Goal: Find specific page/section: Find specific page/section

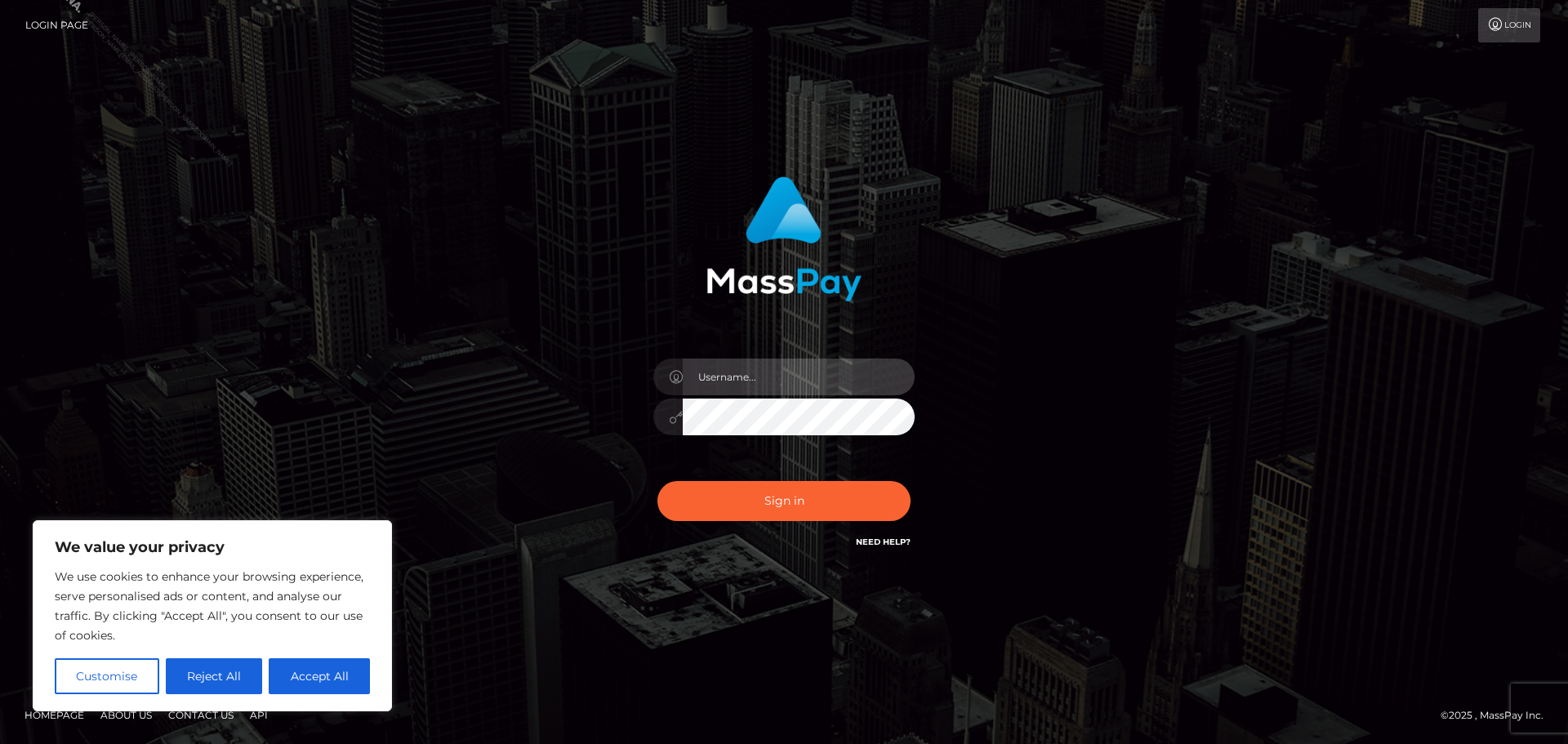
click at [789, 386] on input "text" at bounding box center [799, 376] width 232 height 37
type input "Philip.Silversocial"
click at [657, 480] on button "Sign in" at bounding box center [783, 500] width 253 height 40
click at [332, 674] on button "Accept All" at bounding box center [320, 676] width 102 height 36
checkbox input "true"
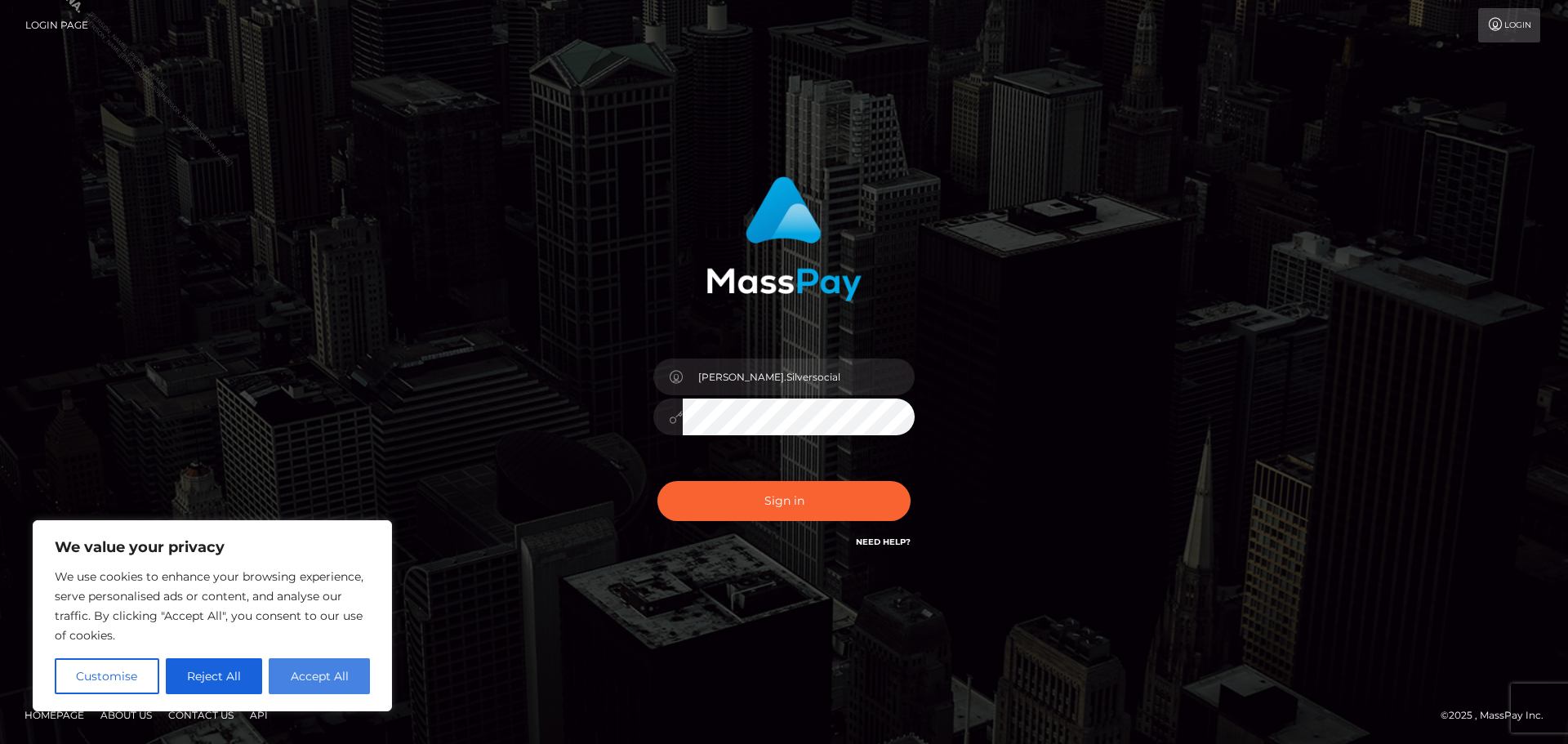
checkbox input "true"
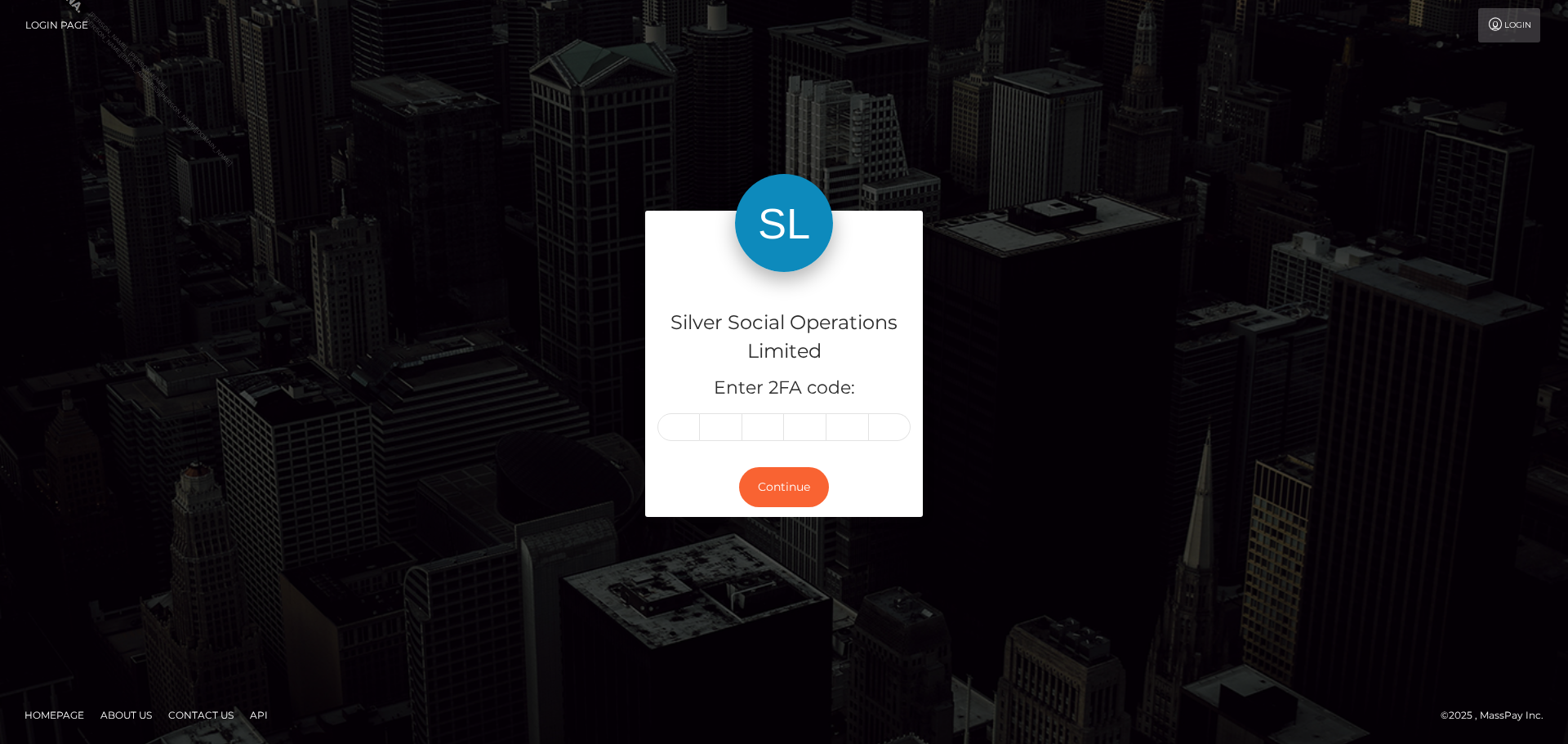
click at [685, 416] on input "text" at bounding box center [678, 426] width 42 height 28
click at [685, 415] on input "text" at bounding box center [678, 426] width 42 height 28
type input "2"
type input "0"
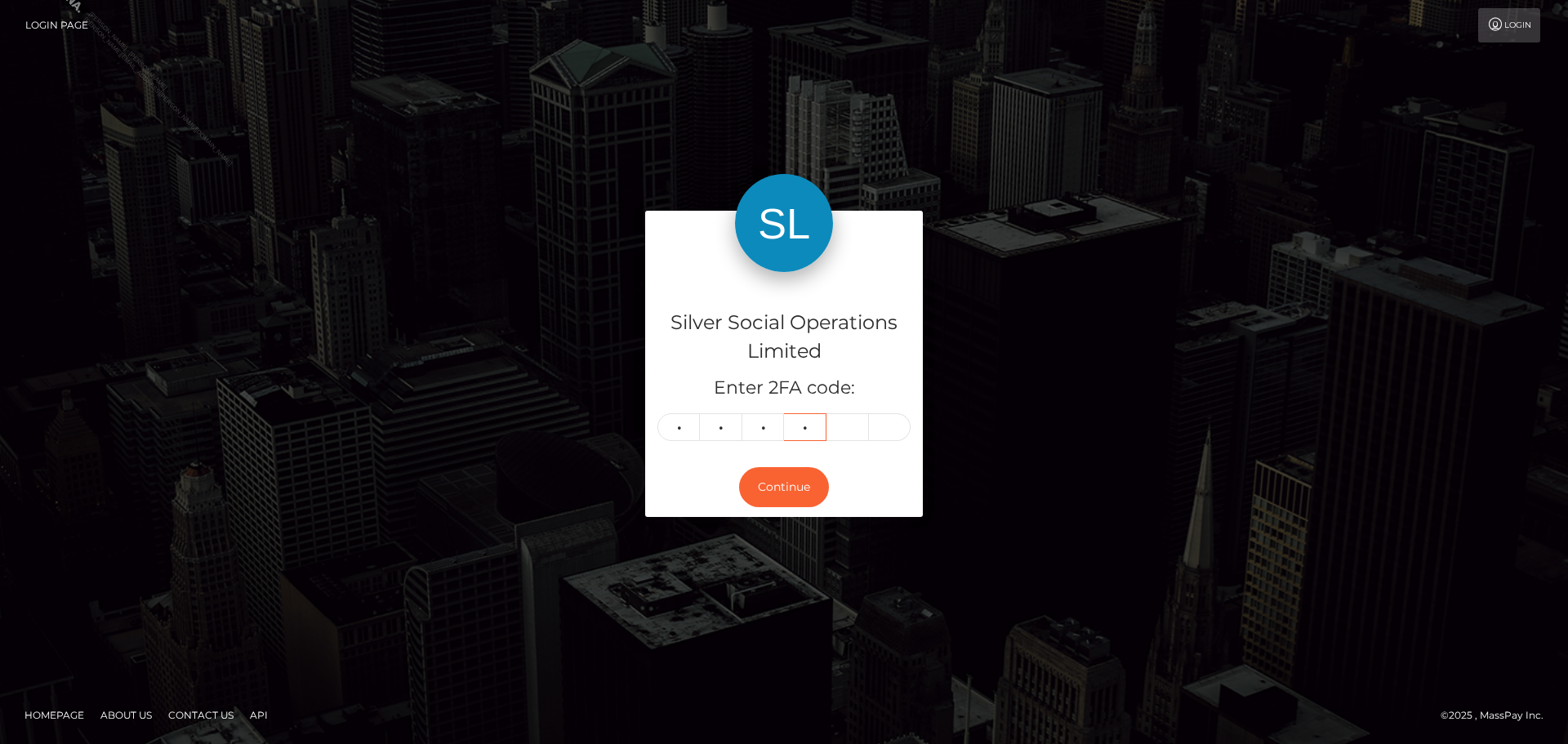
type input "2"
type input "7"
type input "2"
type input "0"
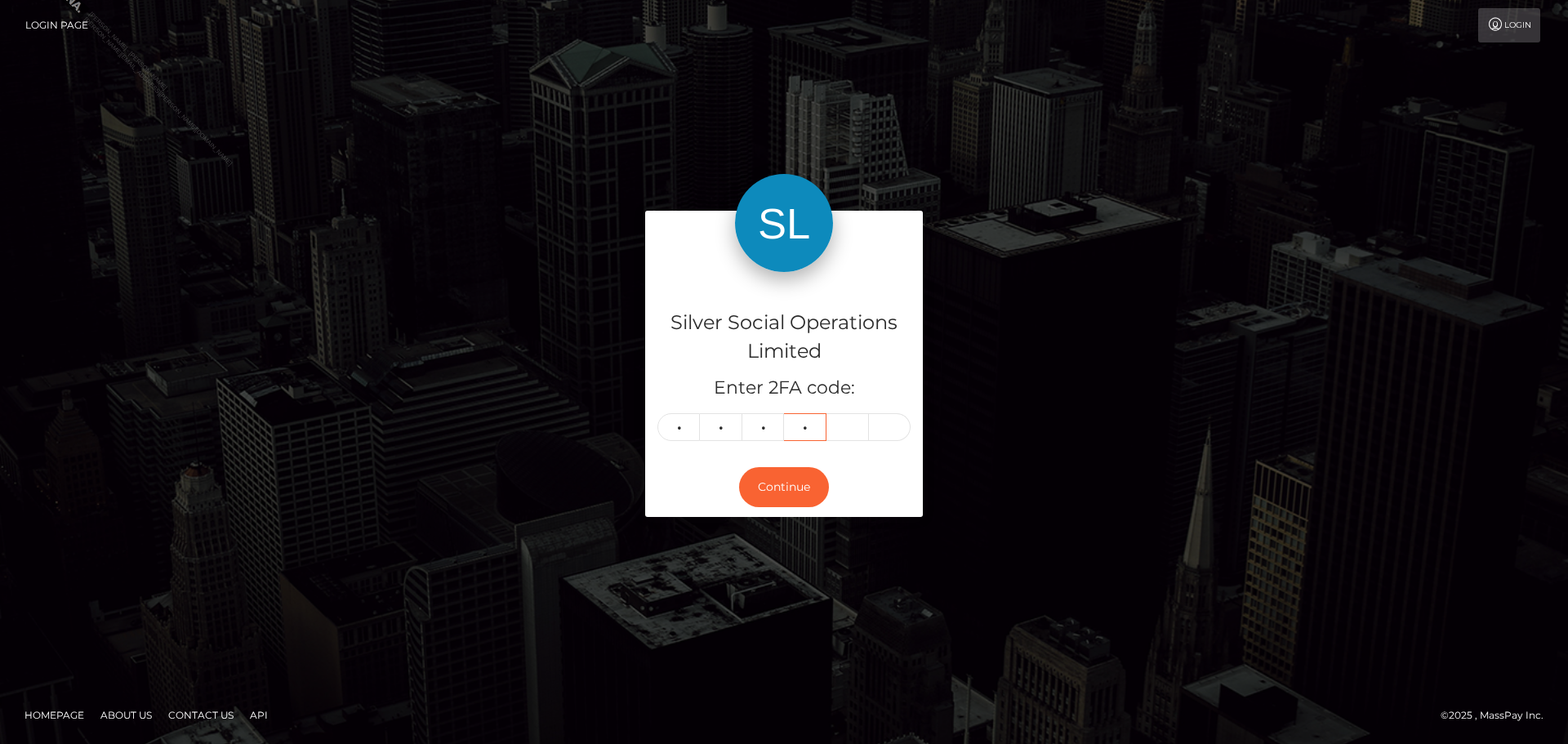
type input "2"
type input "6"
type input "8"
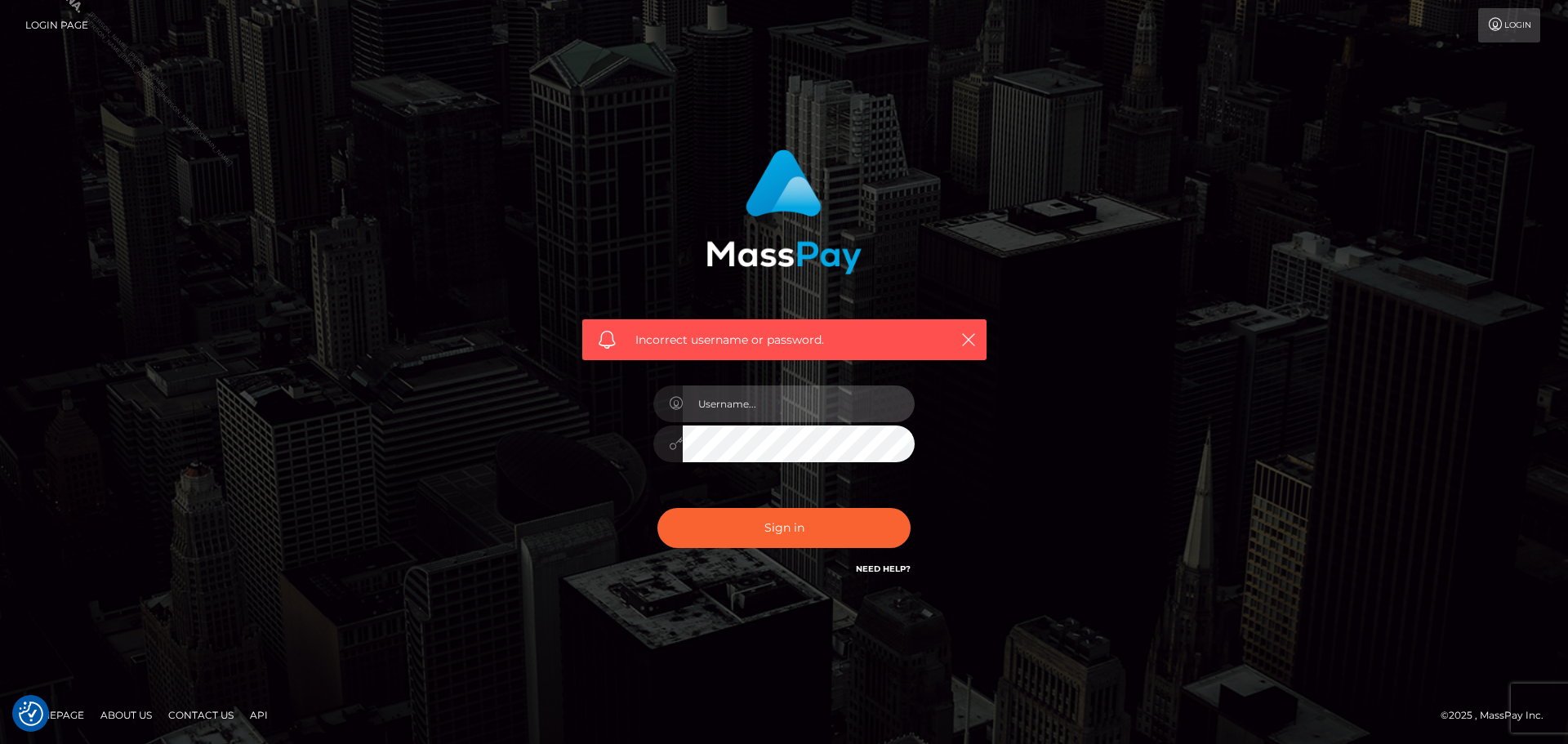
click at [766, 409] on input "text" at bounding box center [799, 403] width 232 height 37
type input "Philip.Silversocial"
click at [657, 507] on button "Sign in" at bounding box center [783, 527] width 253 height 40
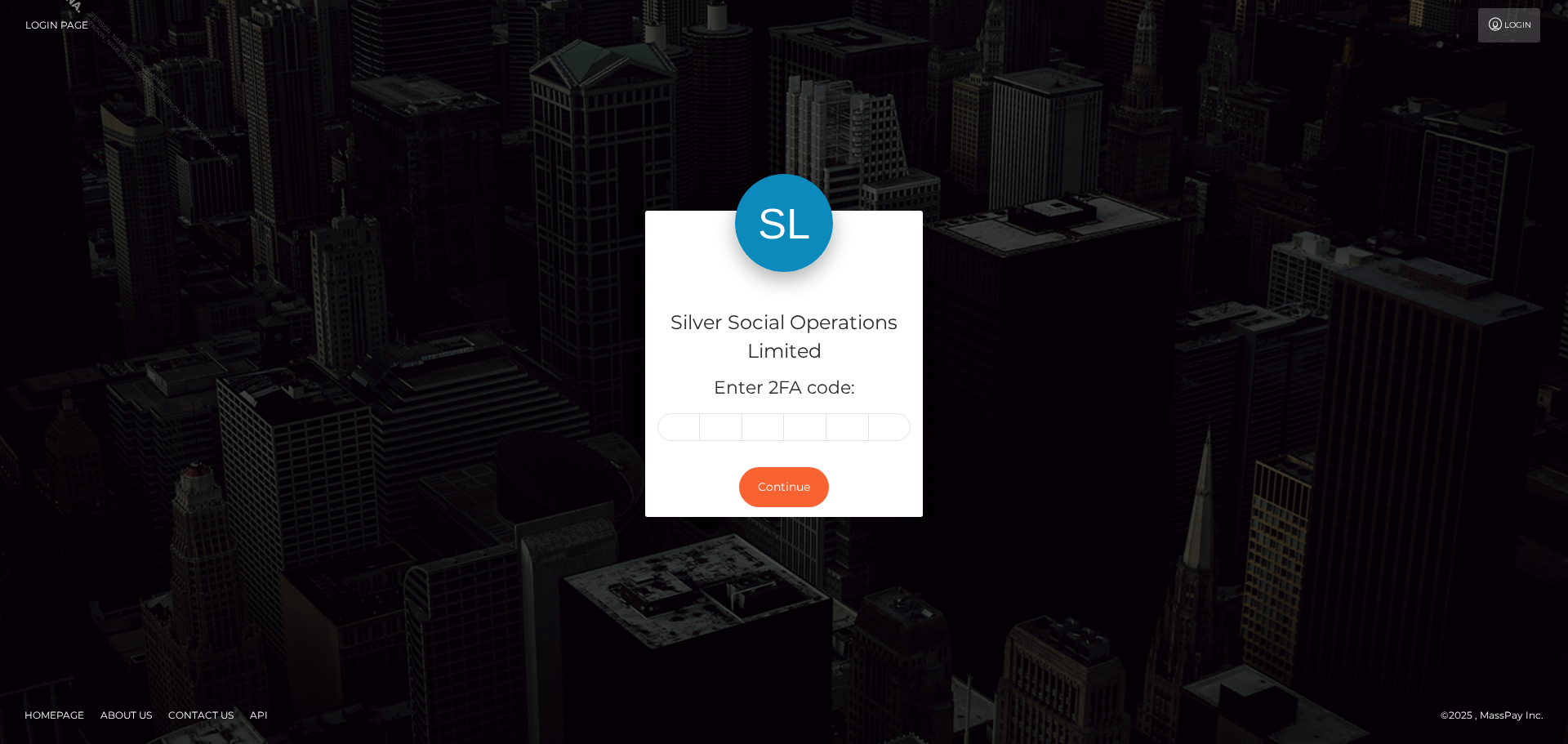
click at [683, 433] on input "text" at bounding box center [678, 426] width 42 height 28
type input "2"
type input "0"
type input "2"
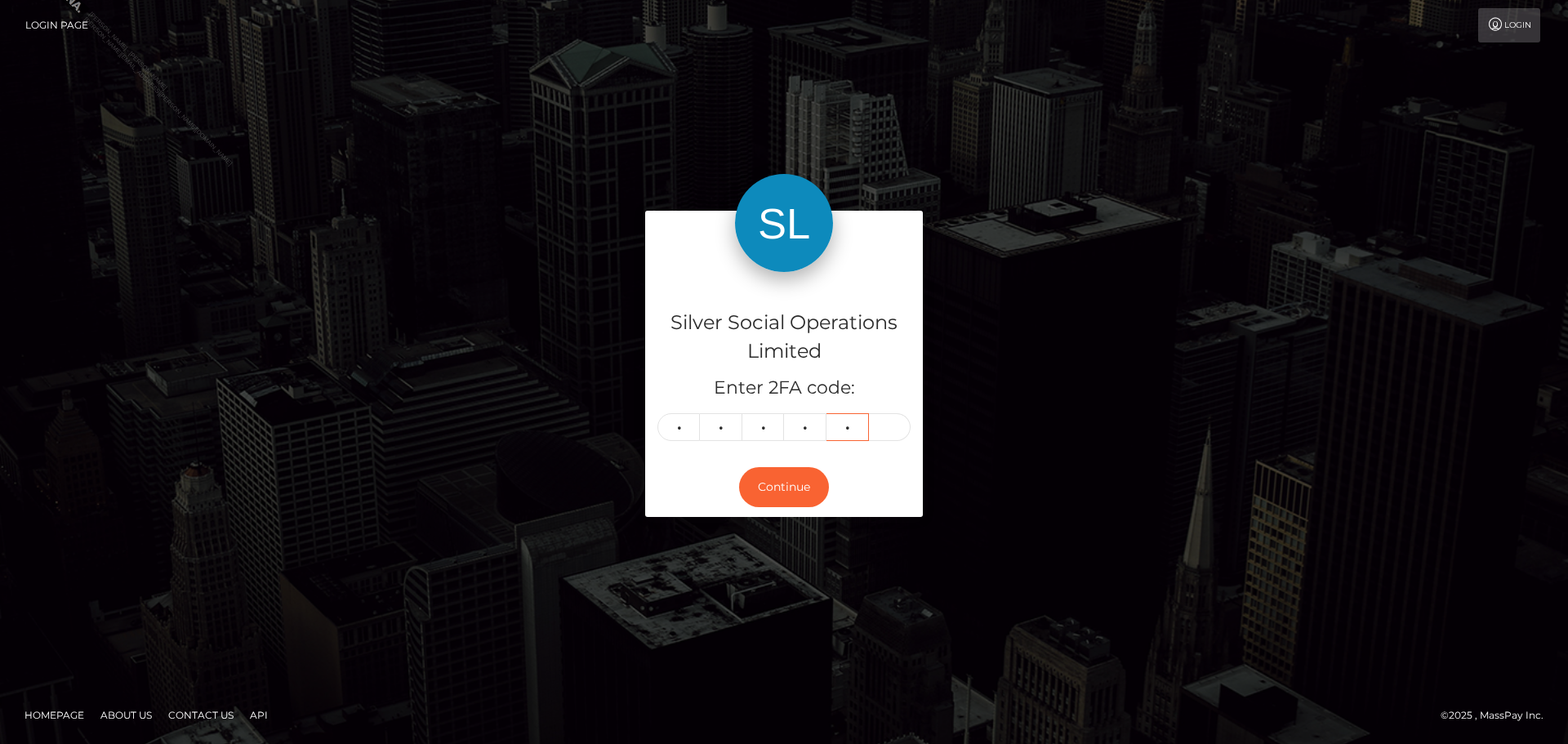
type input "6"
type input "7"
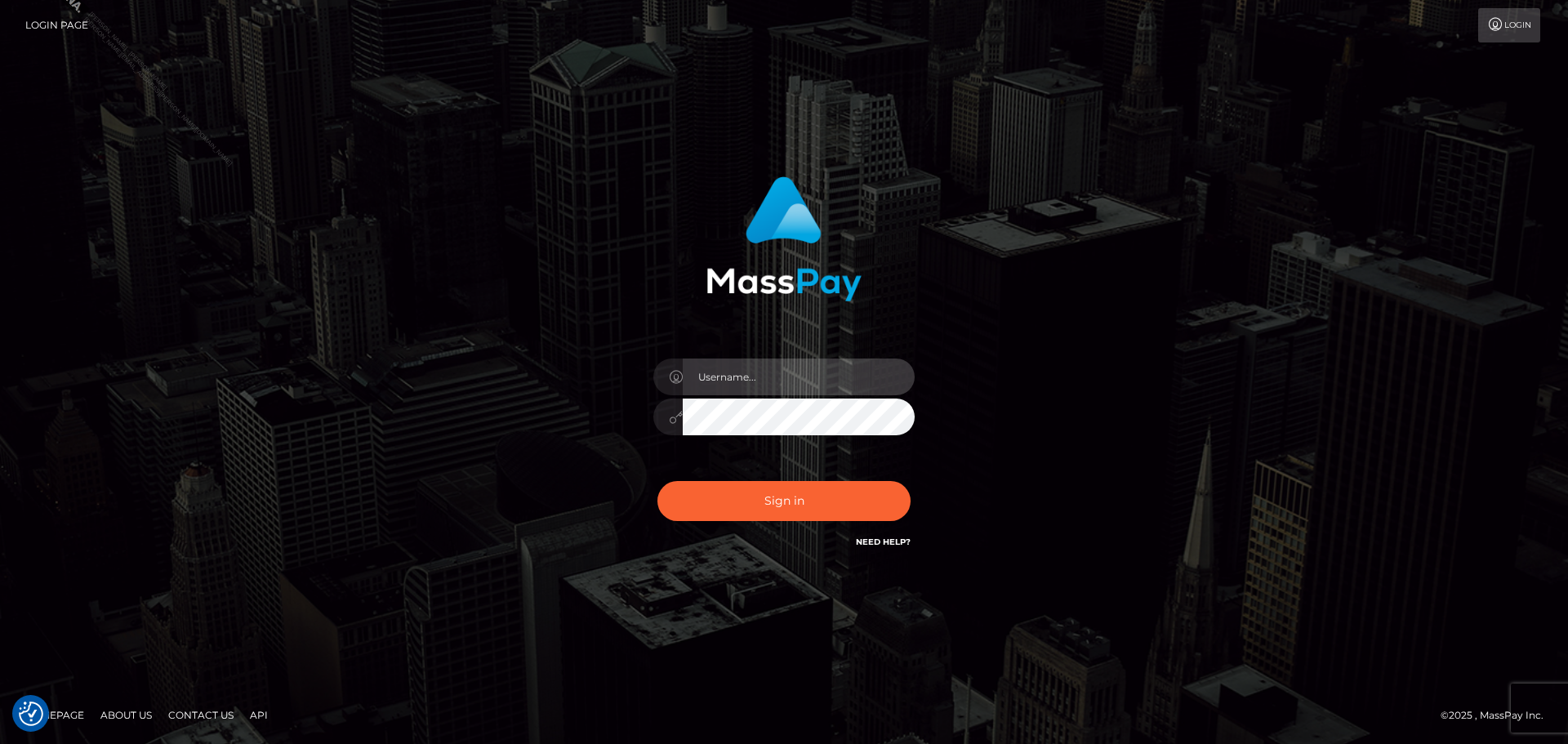
click at [796, 375] on input "text" at bounding box center [799, 376] width 232 height 37
click at [1118, 402] on div "Sign in" at bounding box center [784, 372] width 931 height 416
click at [753, 356] on div at bounding box center [784, 408] width 286 height 125
click at [769, 385] on input "text" at bounding box center [799, 376] width 232 height 37
type input "Philip.Silversocial"
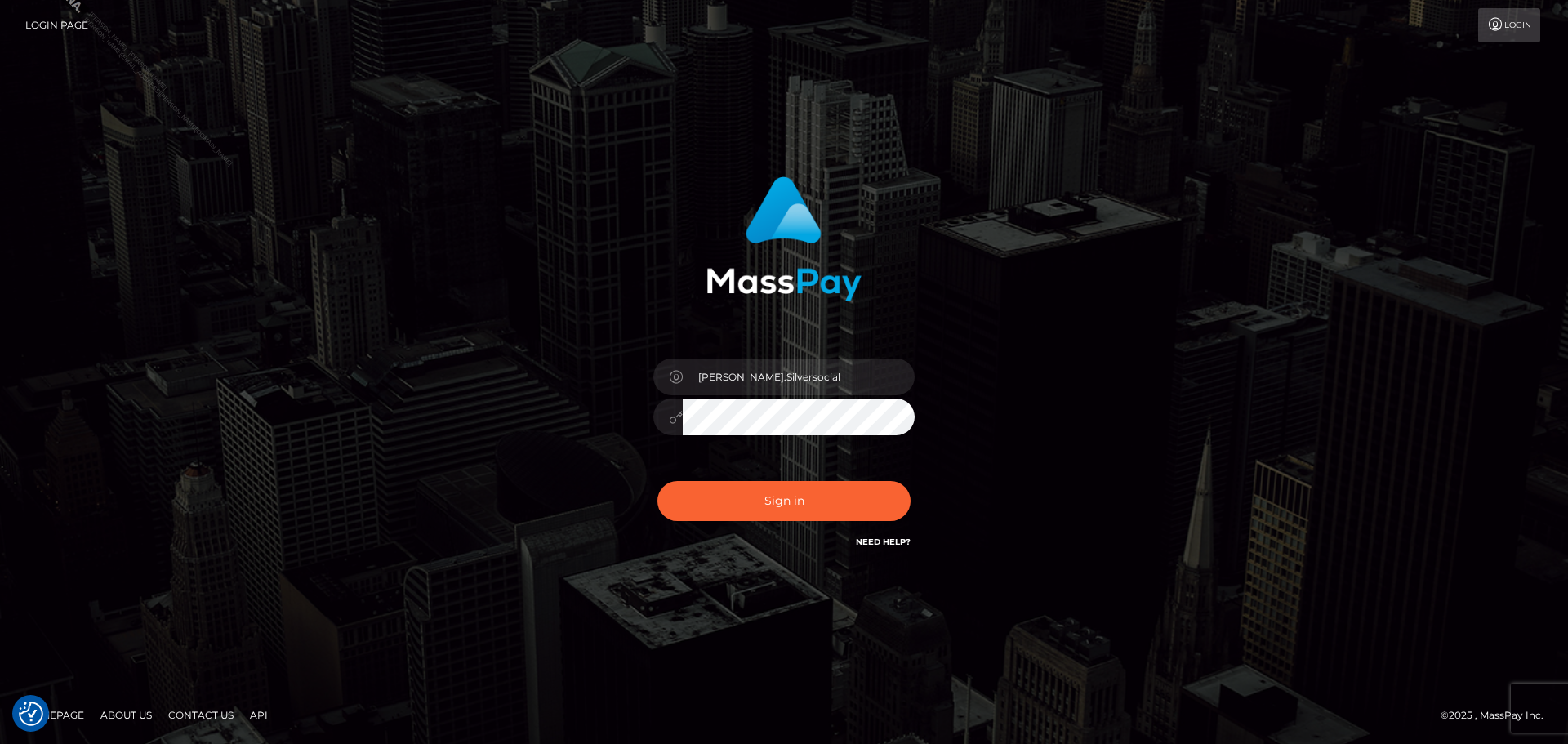
click at [657, 480] on button "Sign in" at bounding box center [783, 500] width 253 height 40
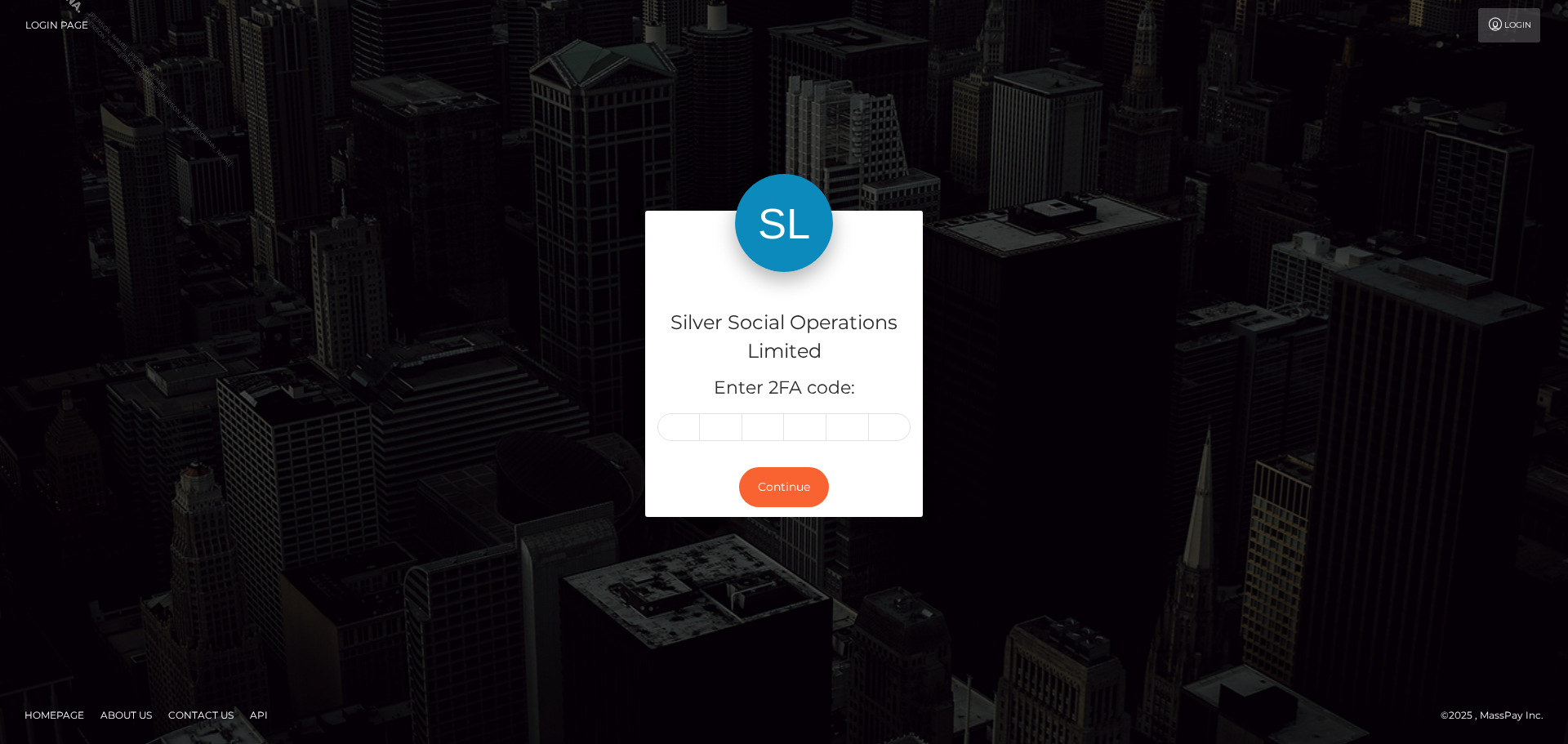
click at [687, 426] on input "text" at bounding box center [678, 426] width 42 height 28
type input "7"
type input "2"
type input "3"
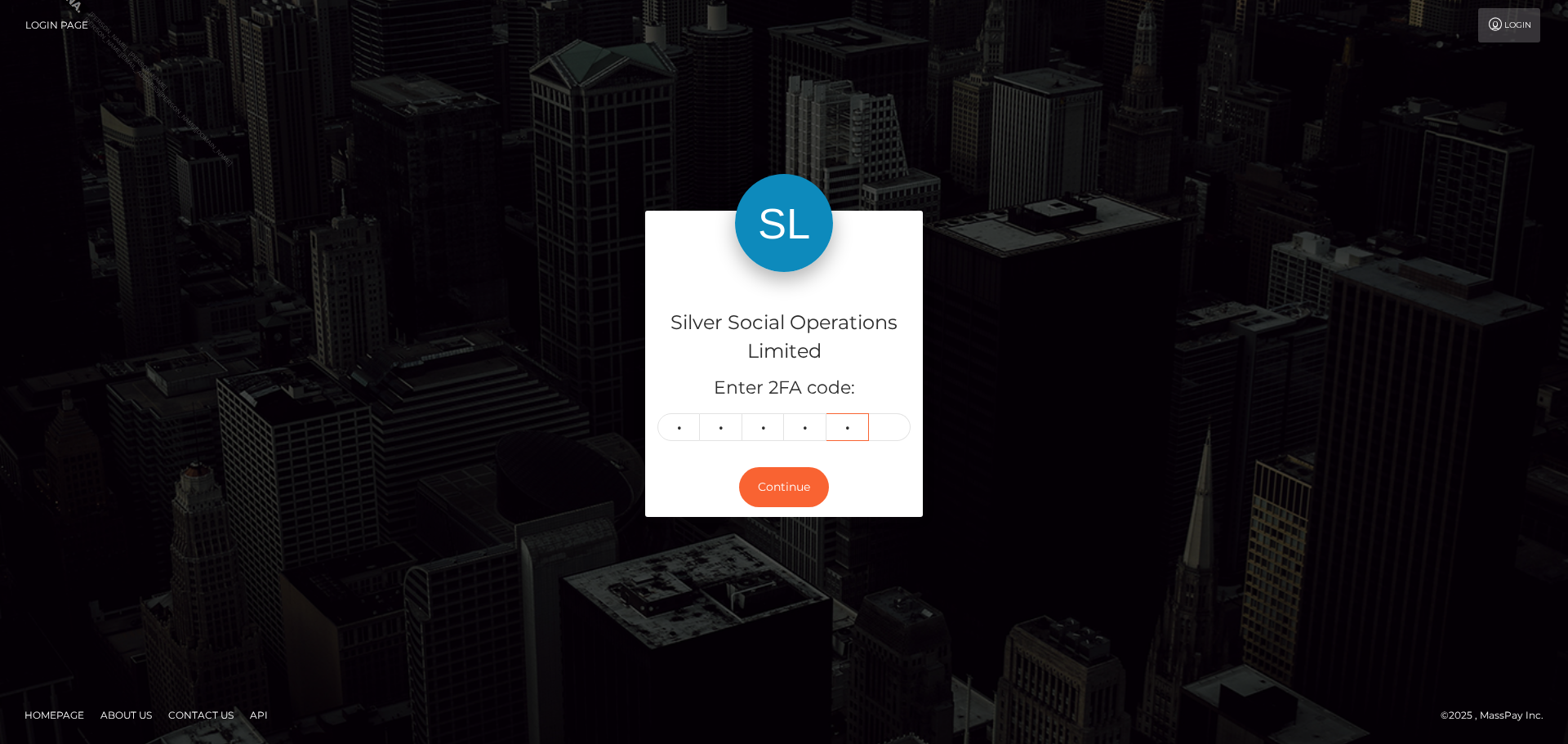
type input "0"
type input "7"
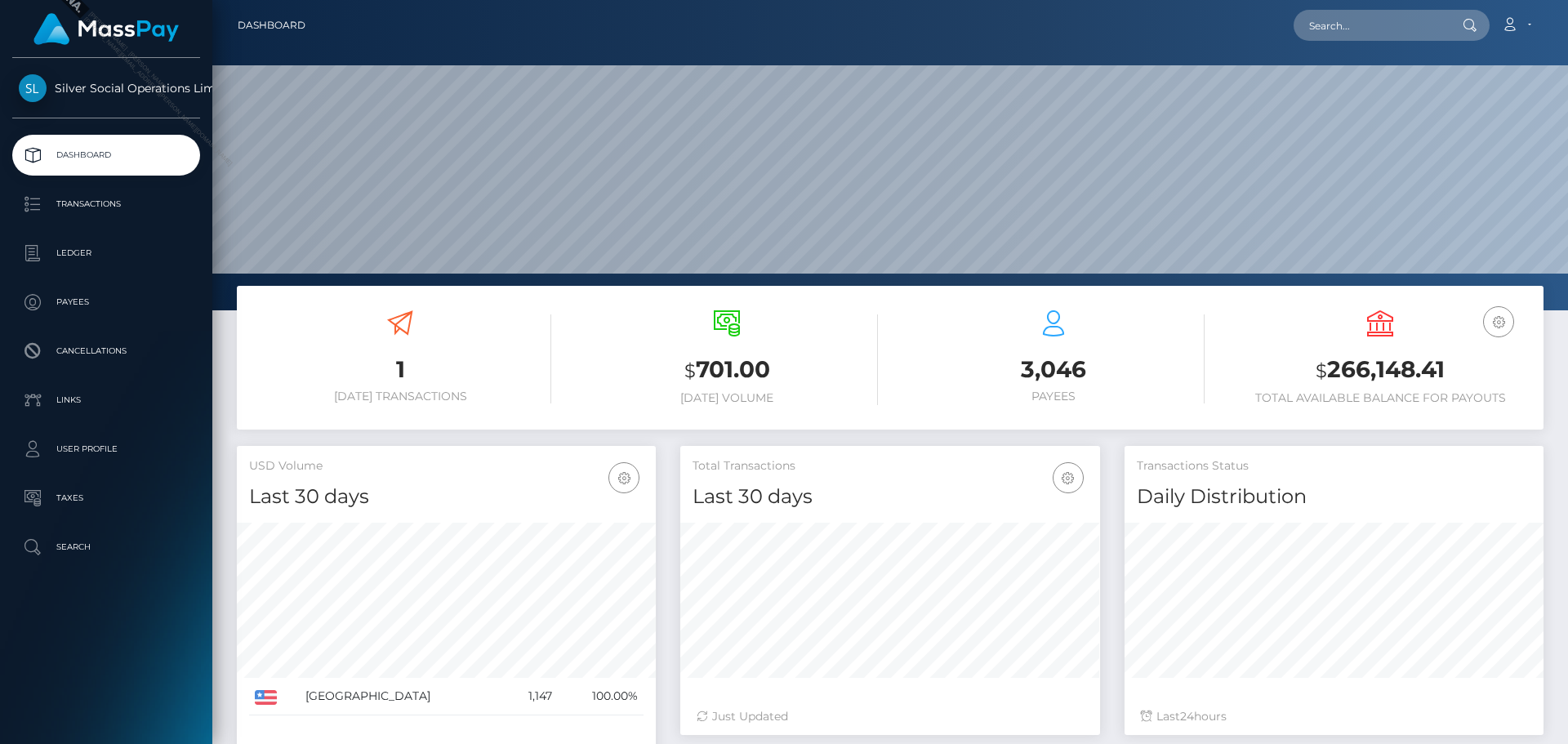
scroll to position [290, 419]
click at [1397, 29] on input "text" at bounding box center [1370, 25] width 154 height 31
paste input "1c0f6991-55b4-4862-9d6c-c554e0399b10"
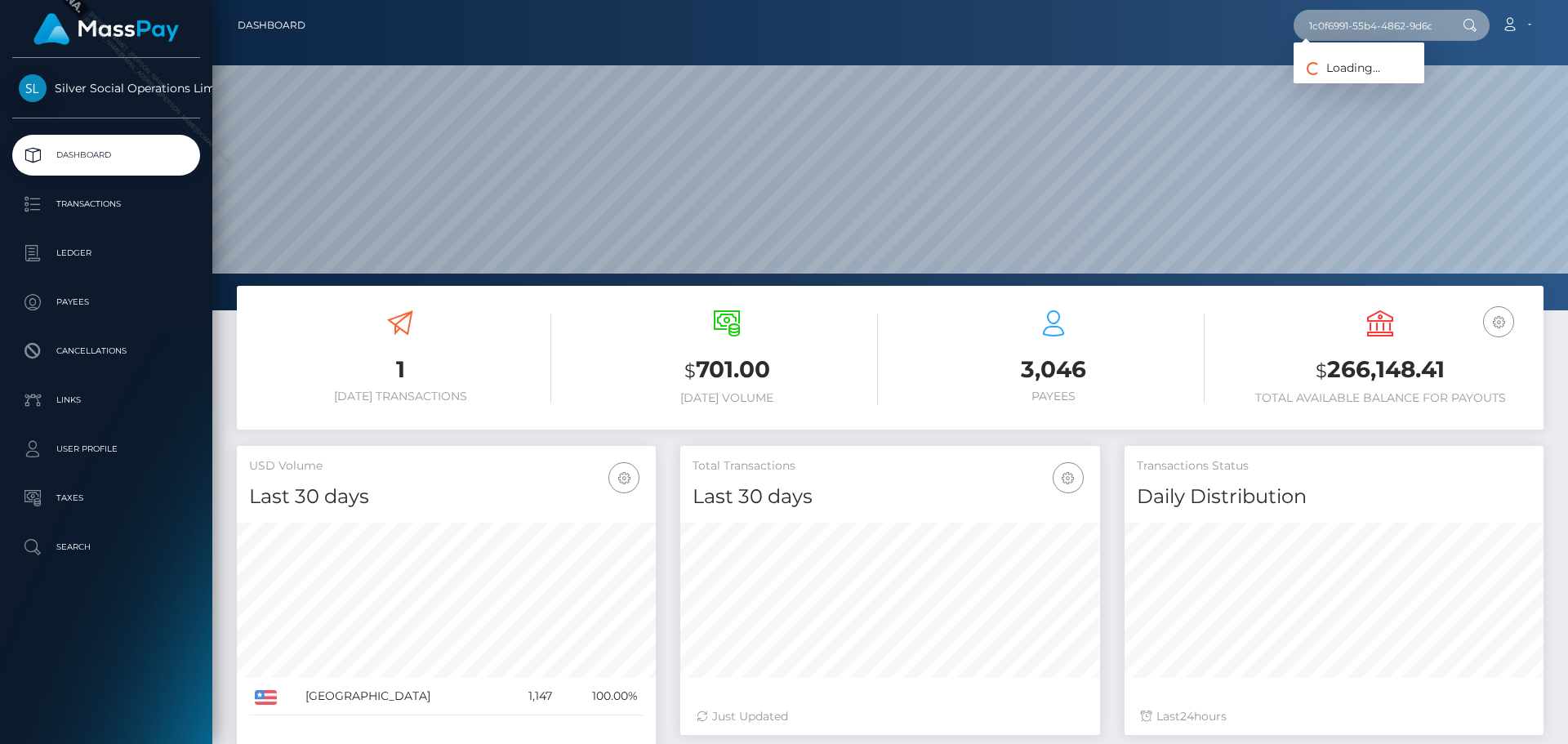
scroll to position [0, 77]
click at [1377, 30] on input "1c0f6991-55b4-4862-9d6c-c554e0399b10" at bounding box center [1370, 25] width 154 height 31
click at [1389, 31] on input "1c0f6991-55b4-4862-9d6c-c554e0399b10" at bounding box center [1370, 25] width 154 height 31
paste input "ericdgagnon@gmail.com"
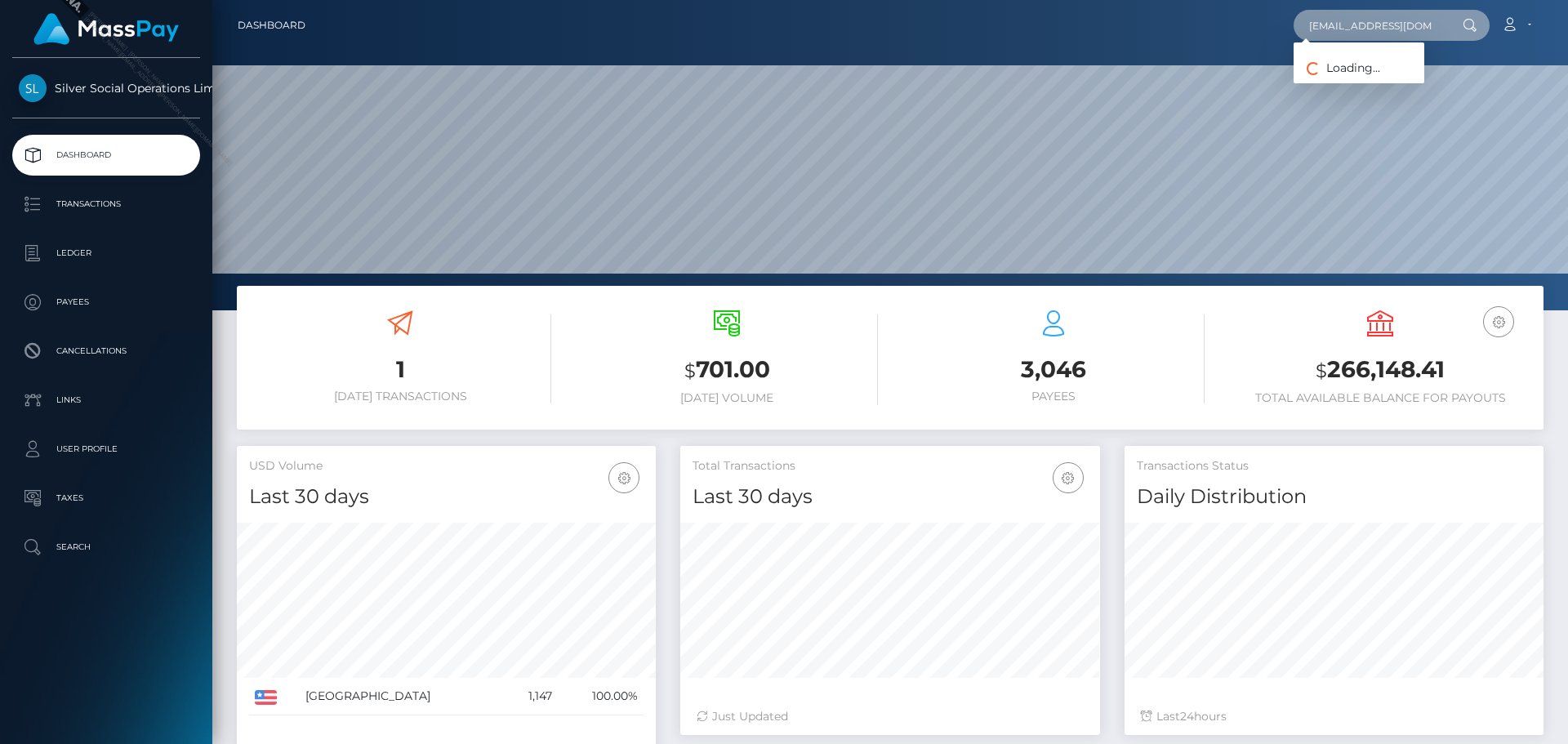
scroll to position [0, 5]
type input "ericdgagnon@gmail.com"
click at [1357, 101] on div "Loading... Loading... Payees: ERIC D GAGNON" at bounding box center [1358, 74] width 131 height 64
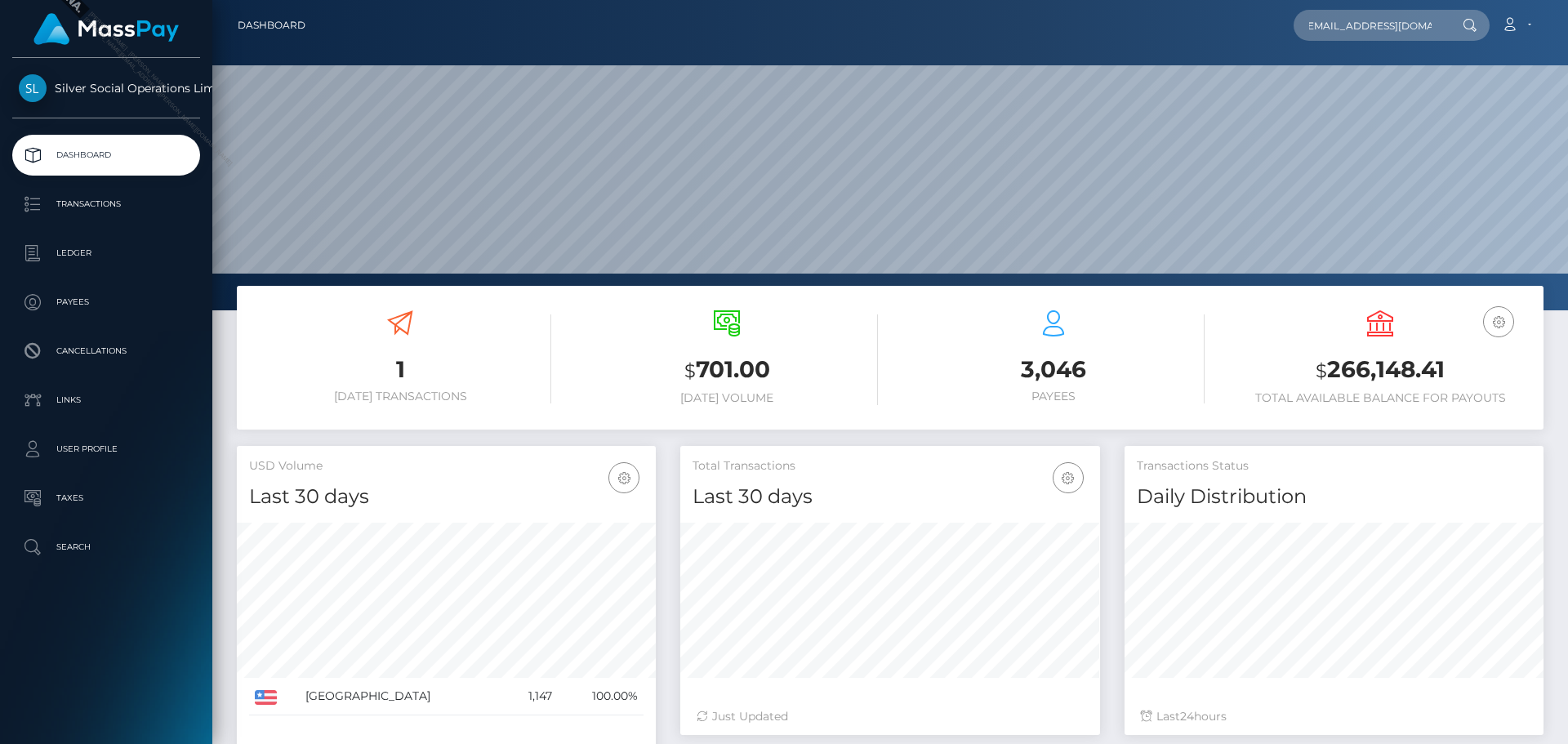
scroll to position [0, 0]
click at [1378, 19] on input "ericdgagnon@gmail.com" at bounding box center [1370, 25] width 154 height 31
click at [1385, 20] on input "[EMAIL_ADDRESS][DOMAIN_NAME]" at bounding box center [1370, 25] width 154 height 31
click at [1363, 80] on link "ERIC D GAGNON" at bounding box center [1358, 85] width 131 height 31
click at [1035, 30] on div "ericdgagnon@gmail.com Loading... Loading... Payees: ERIC D GAGNON Account Edit …" at bounding box center [931, 25] width 1224 height 34
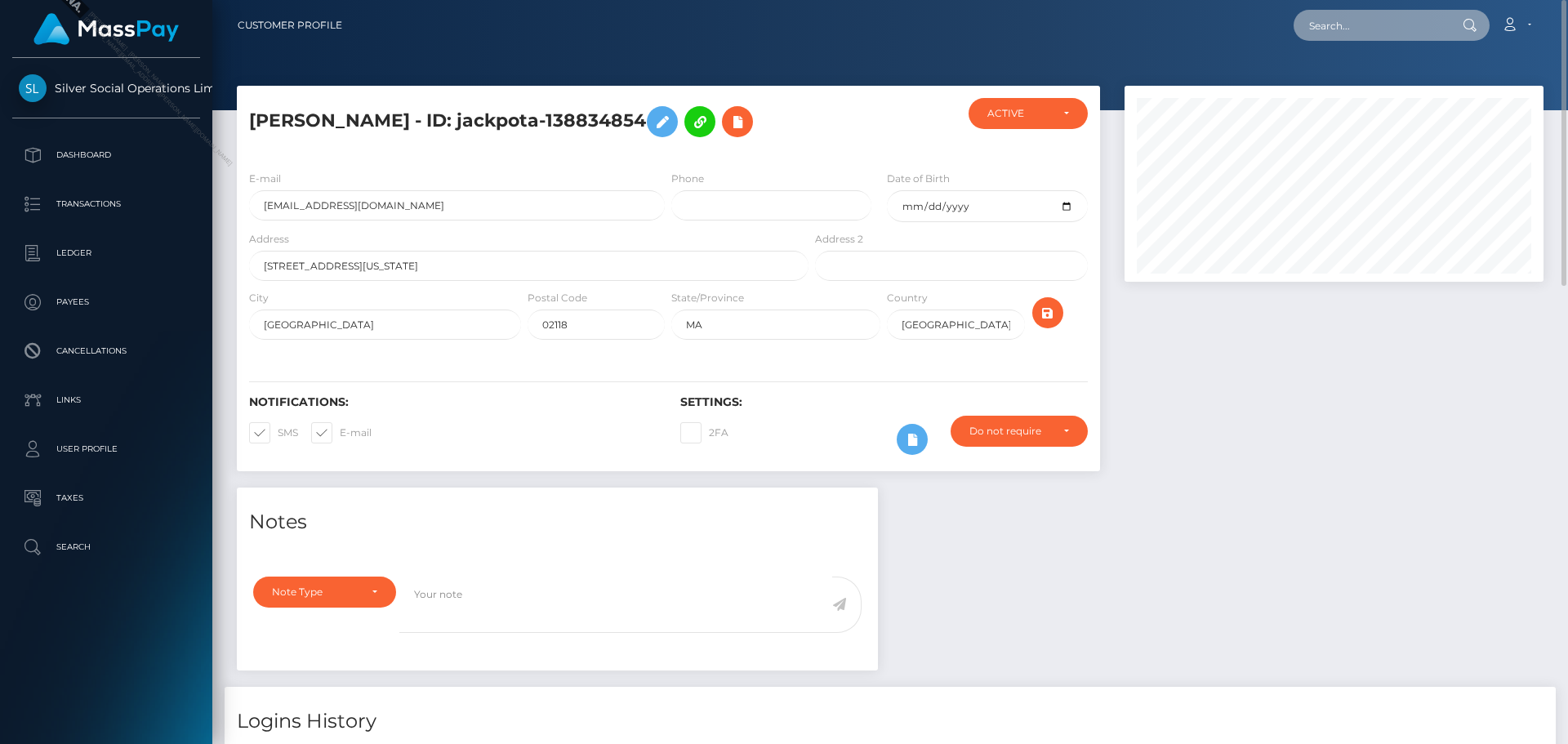
click at [1386, 30] on input "text" at bounding box center [1370, 25] width 154 height 31
paste input "246436529"
type input "246436529"
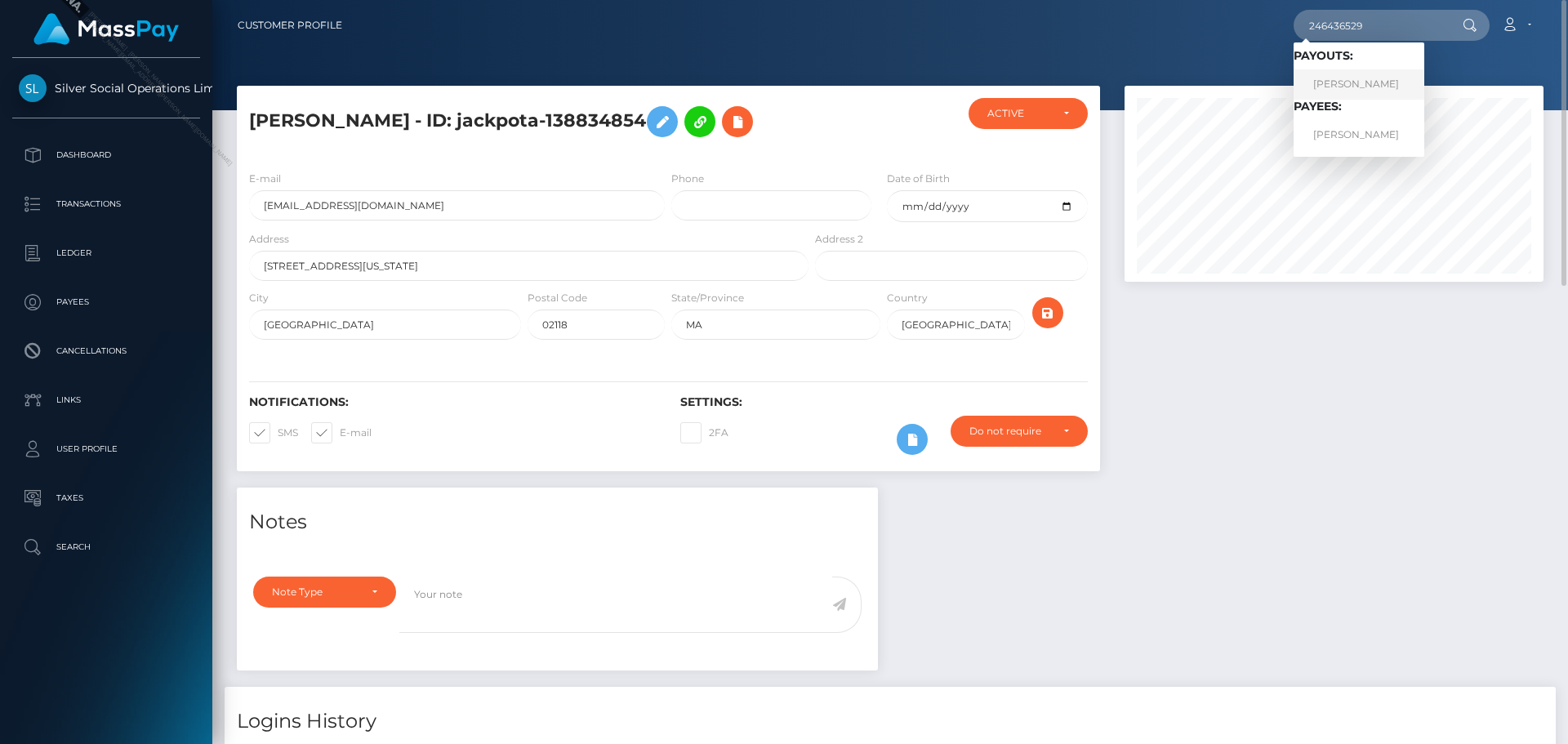
click at [1382, 84] on link "JASON WILLIAM ZORNIG" at bounding box center [1358, 85] width 131 height 31
click at [893, 79] on div at bounding box center [890, 55] width 1356 height 110
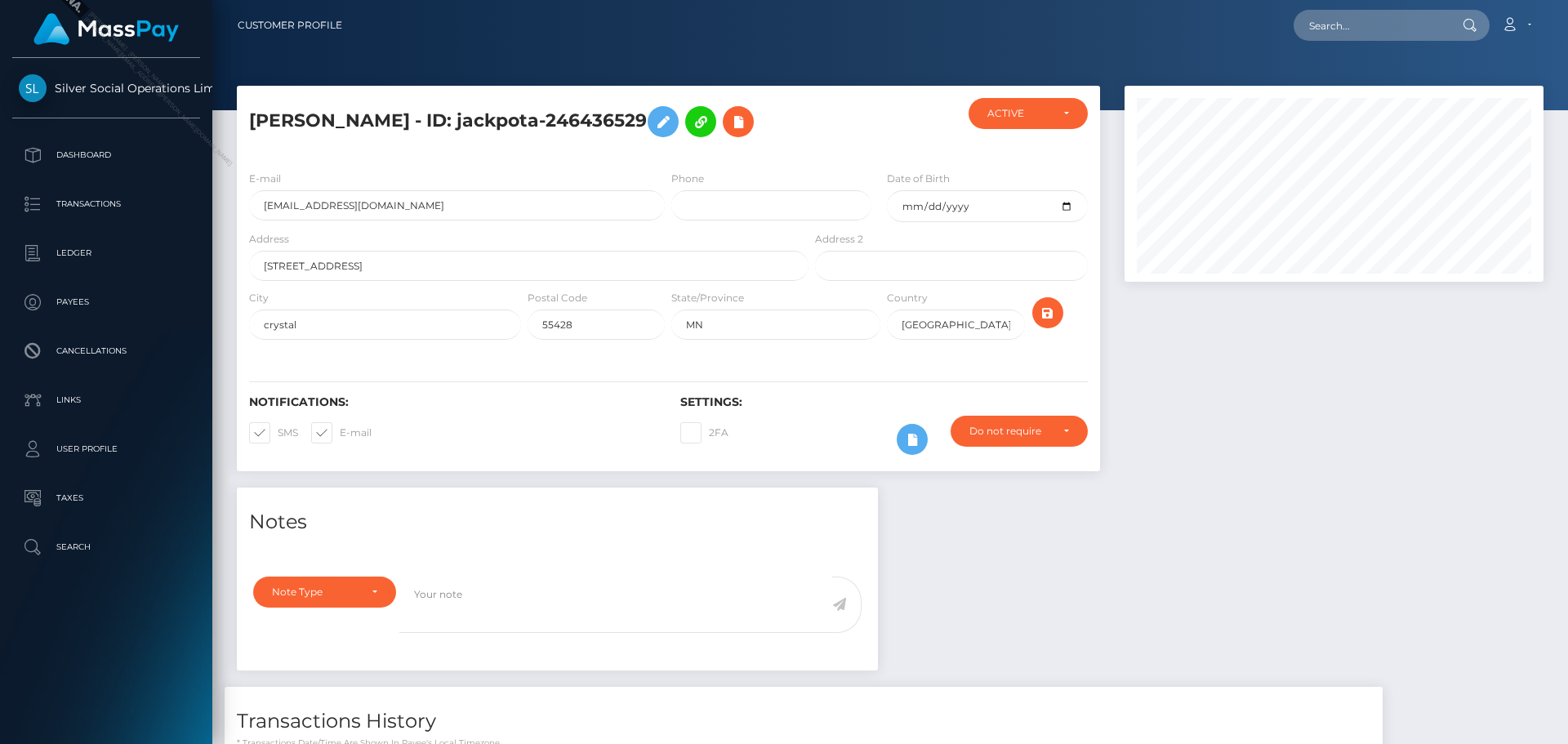
scroll to position [294, 0]
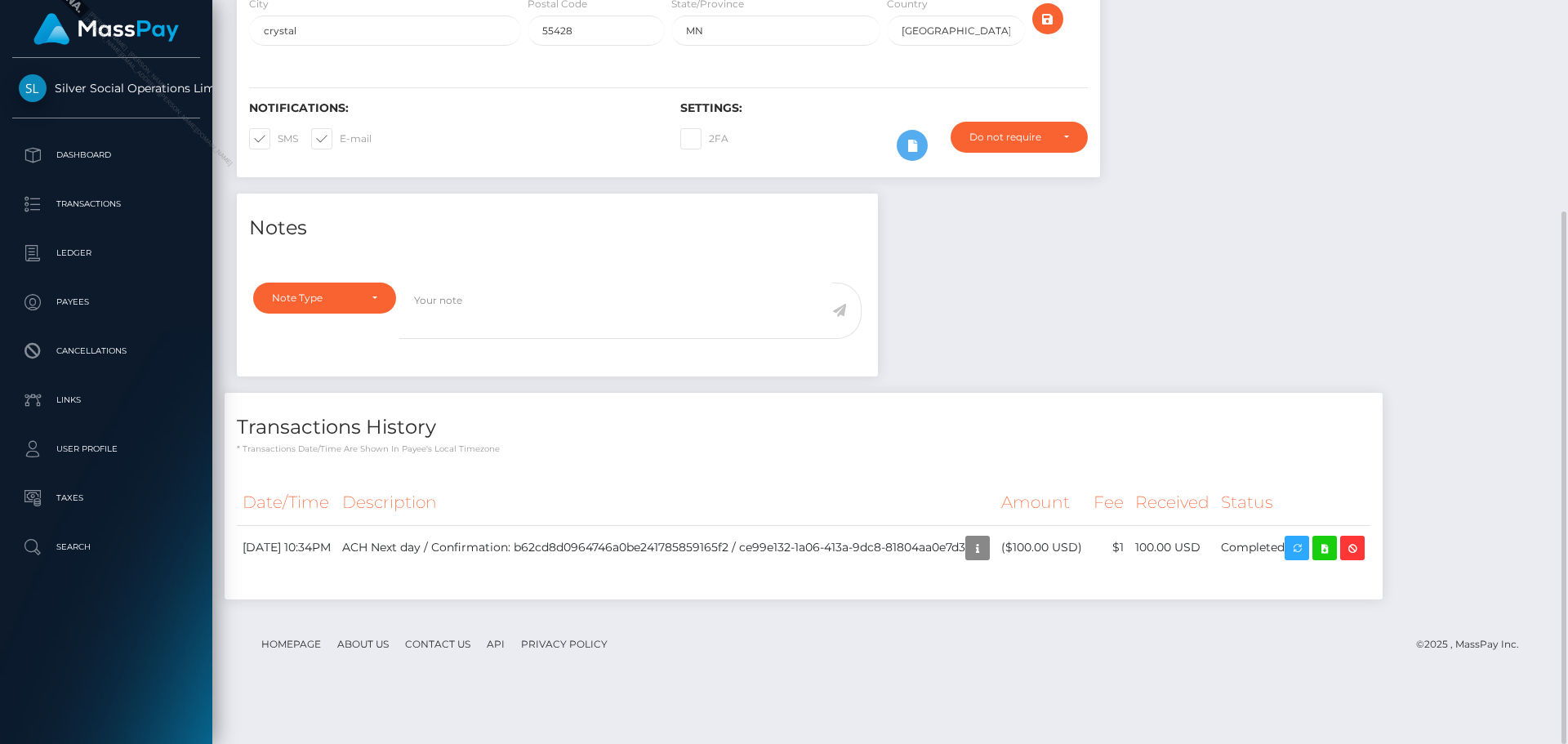
click at [1149, 307] on div "Notes Note Type Compliance Clear Compliance General Note Type" at bounding box center [890, 404] width 1331 height 422
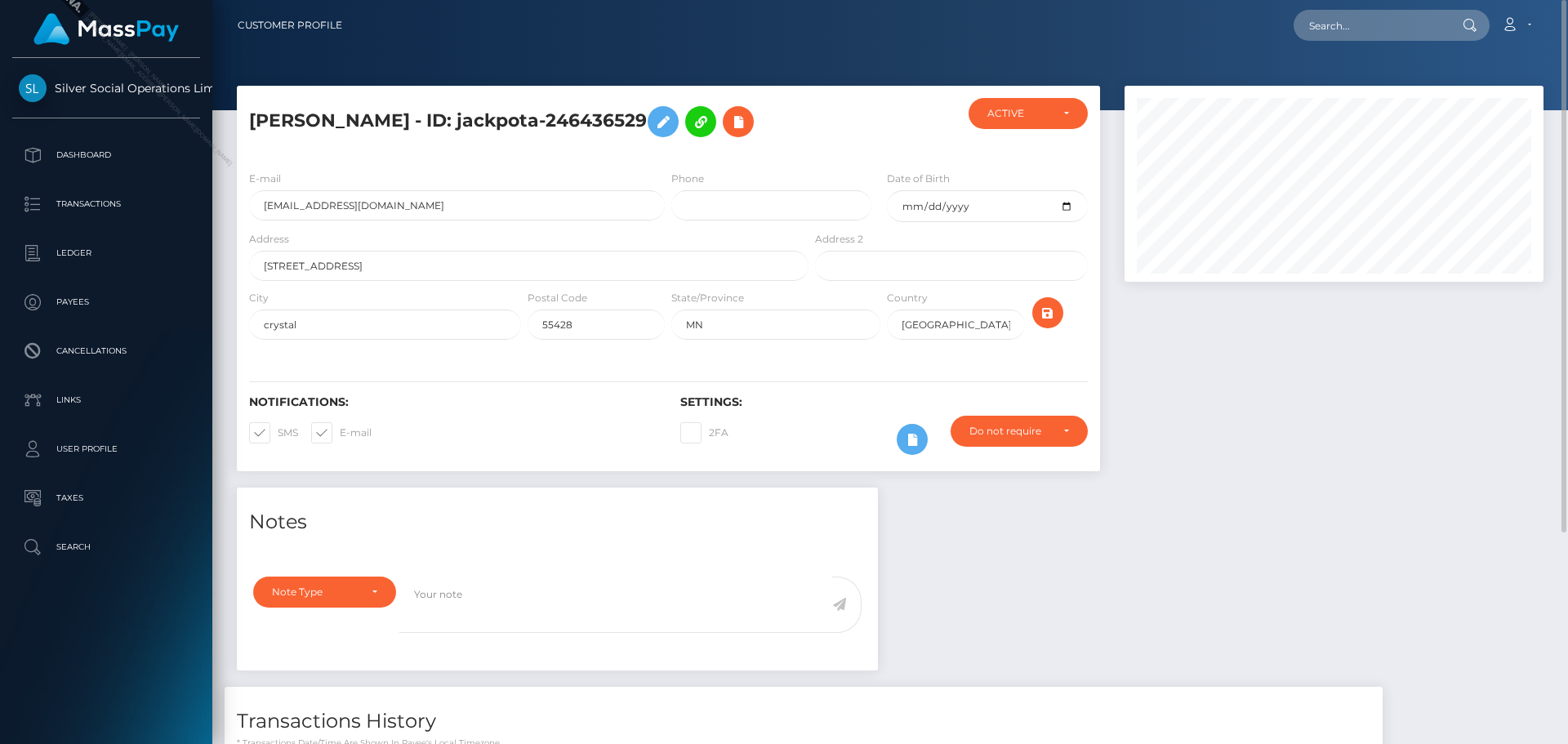
click at [1383, 46] on nav "Customer Profile Loading... Loading... Account" at bounding box center [890, 25] width 1356 height 50
click at [1390, 30] on input "text" at bounding box center [1370, 25] width 154 height 31
paste input "247701505"
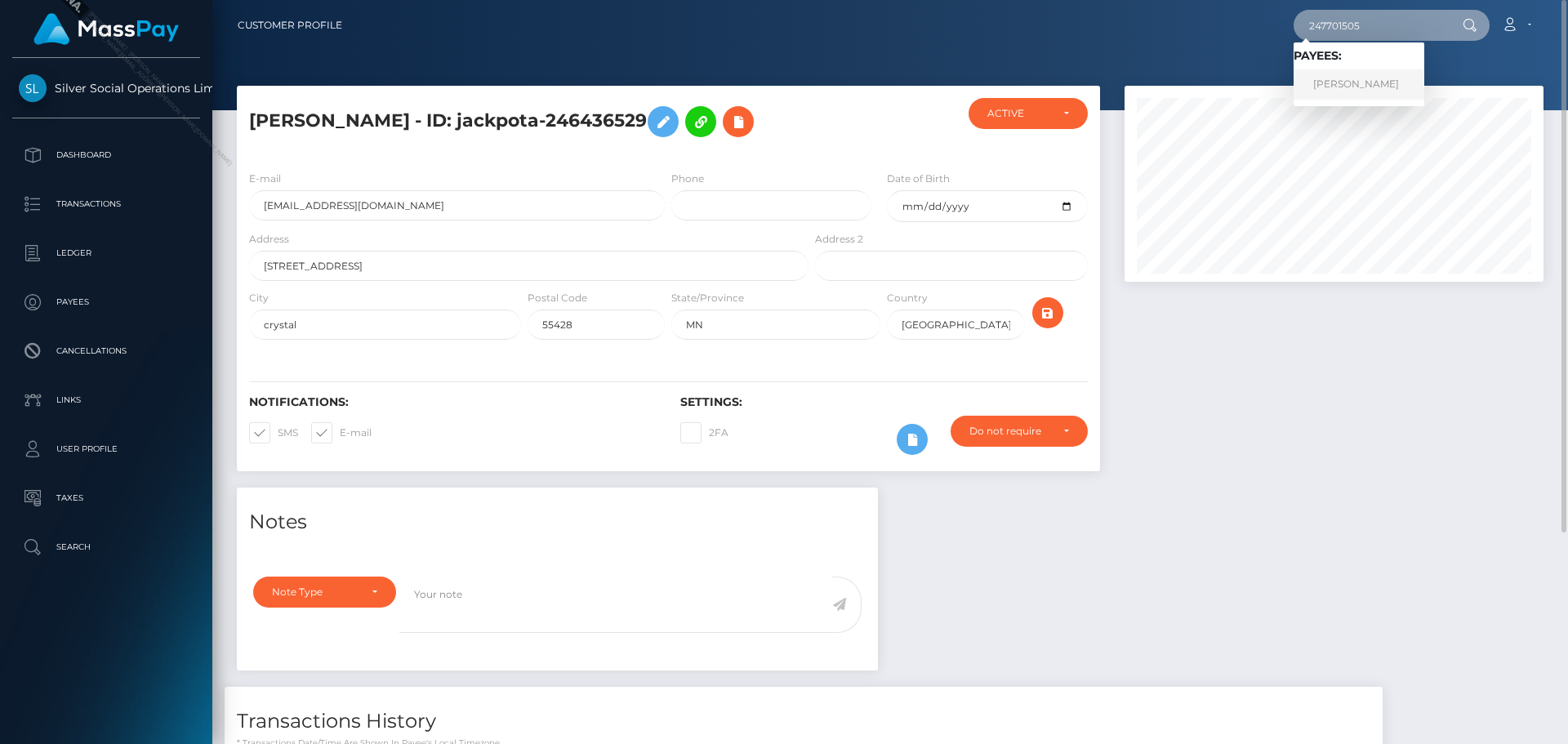
type input "247701505"
click at [1355, 78] on link "JOSEPH EDWARD ROGERS" at bounding box center [1358, 85] width 131 height 31
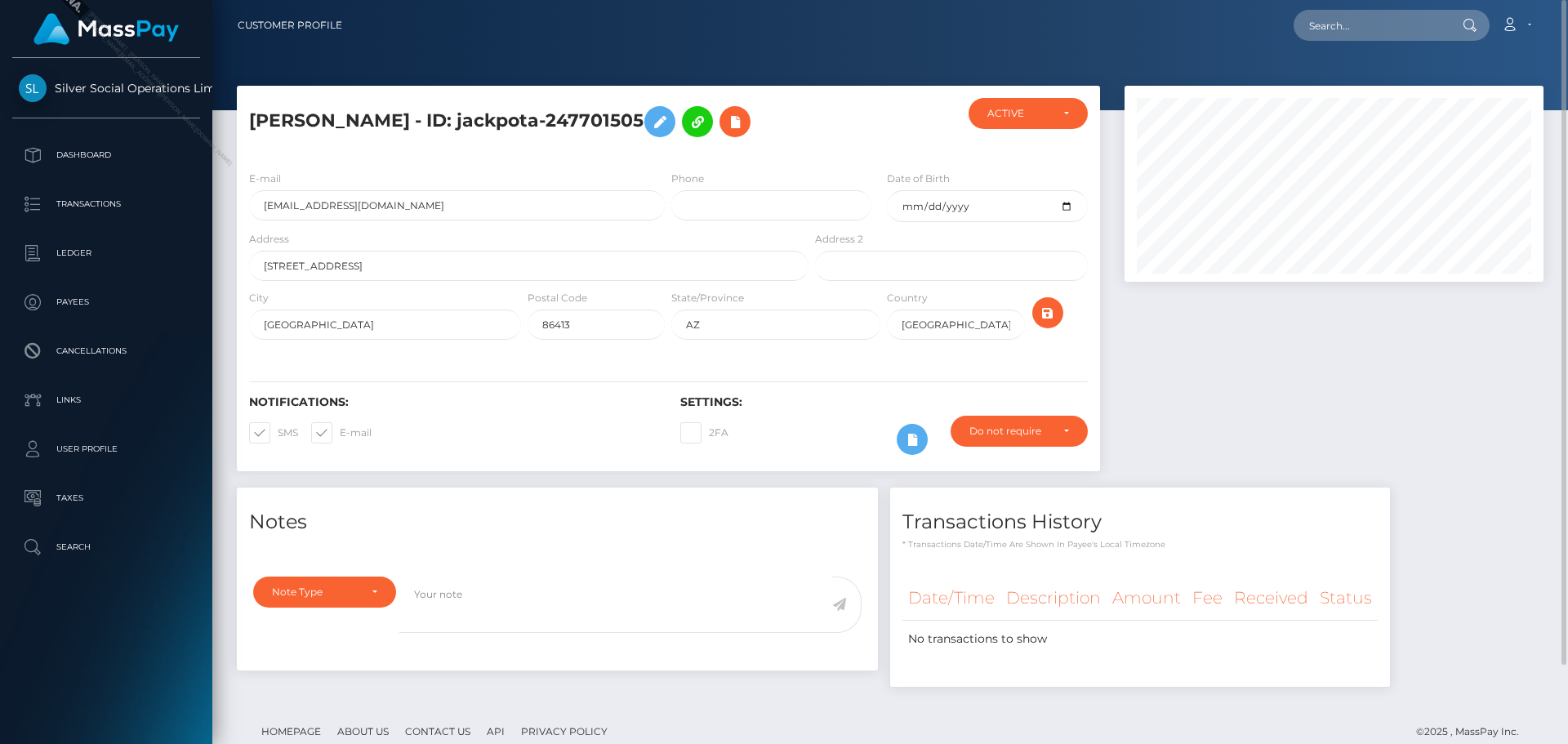
click at [1311, 346] on div at bounding box center [1334, 286] width 444 height 401
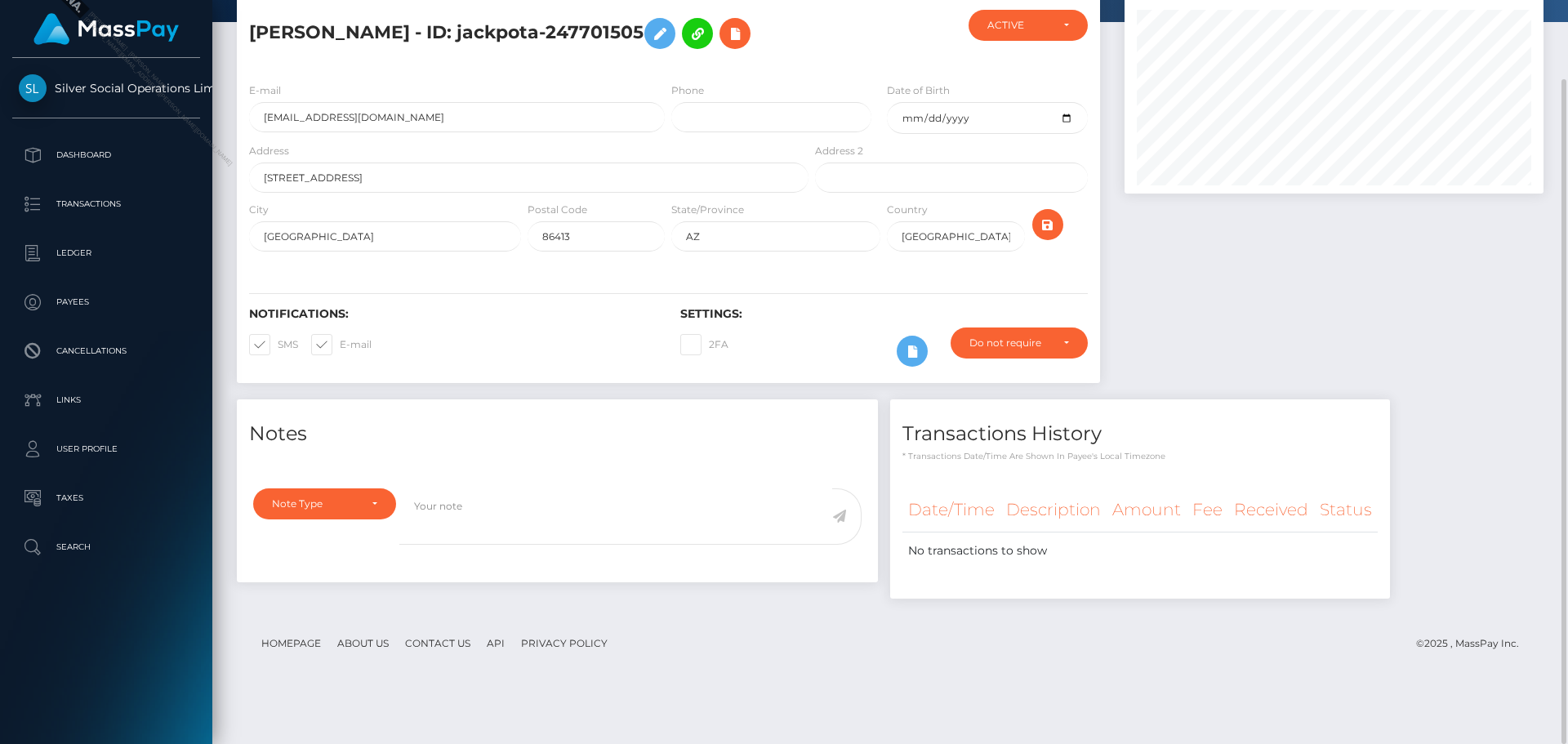
click at [1287, 362] on div at bounding box center [1334, 198] width 444 height 401
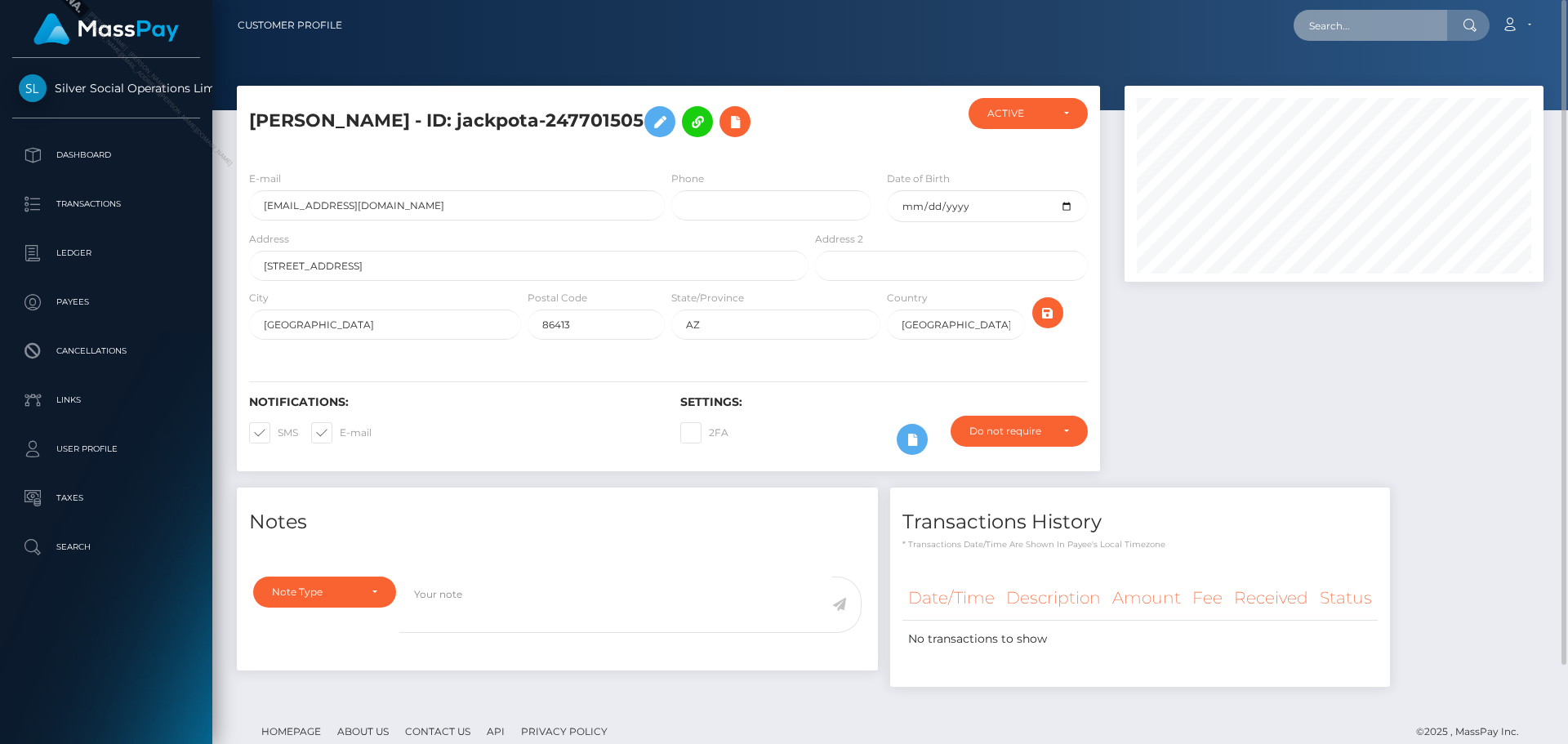
click at [1373, 22] on input "text" at bounding box center [1370, 25] width 154 height 31
paste input "141155130"
type input "141155130"
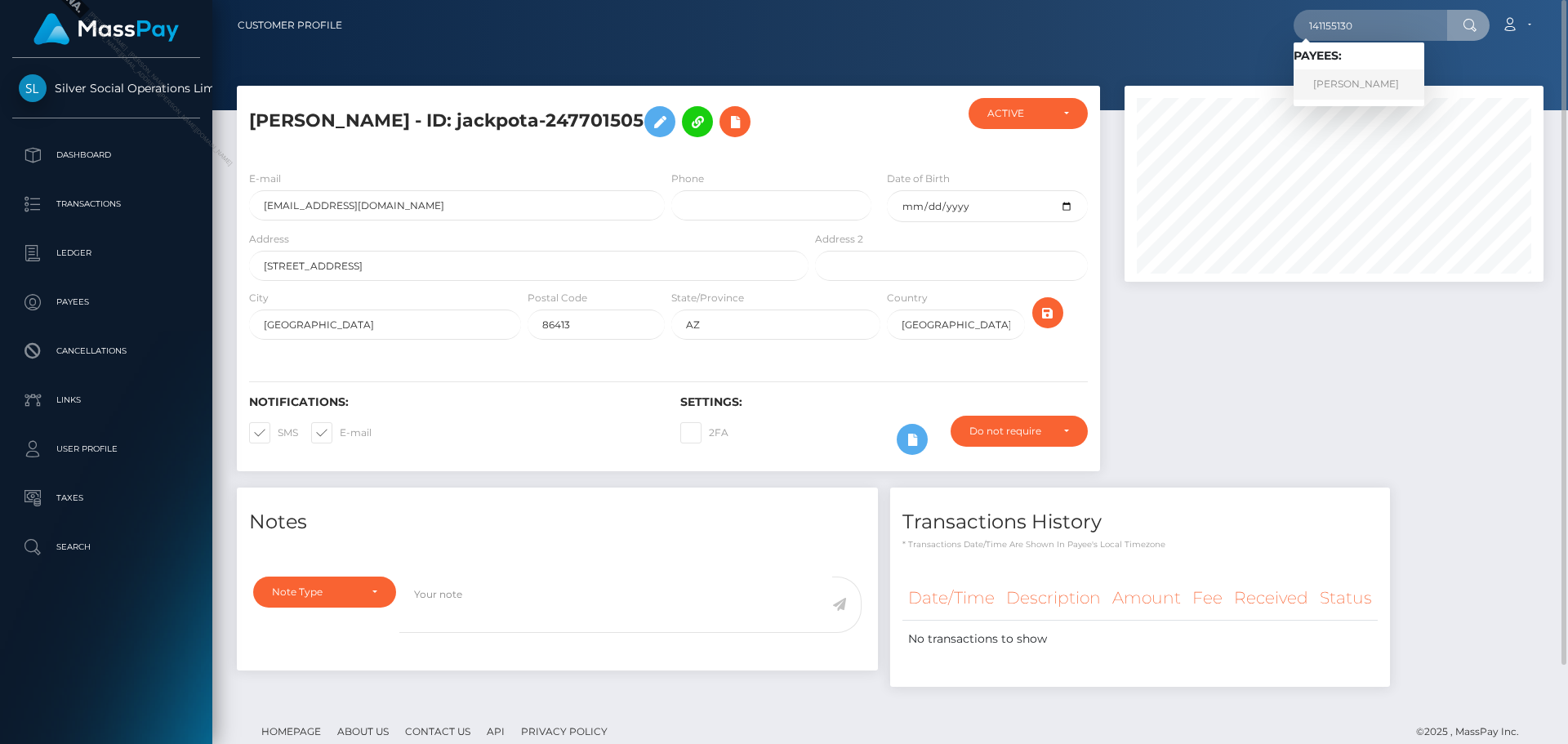
click at [1366, 82] on link "[PERSON_NAME]" at bounding box center [1358, 85] width 131 height 31
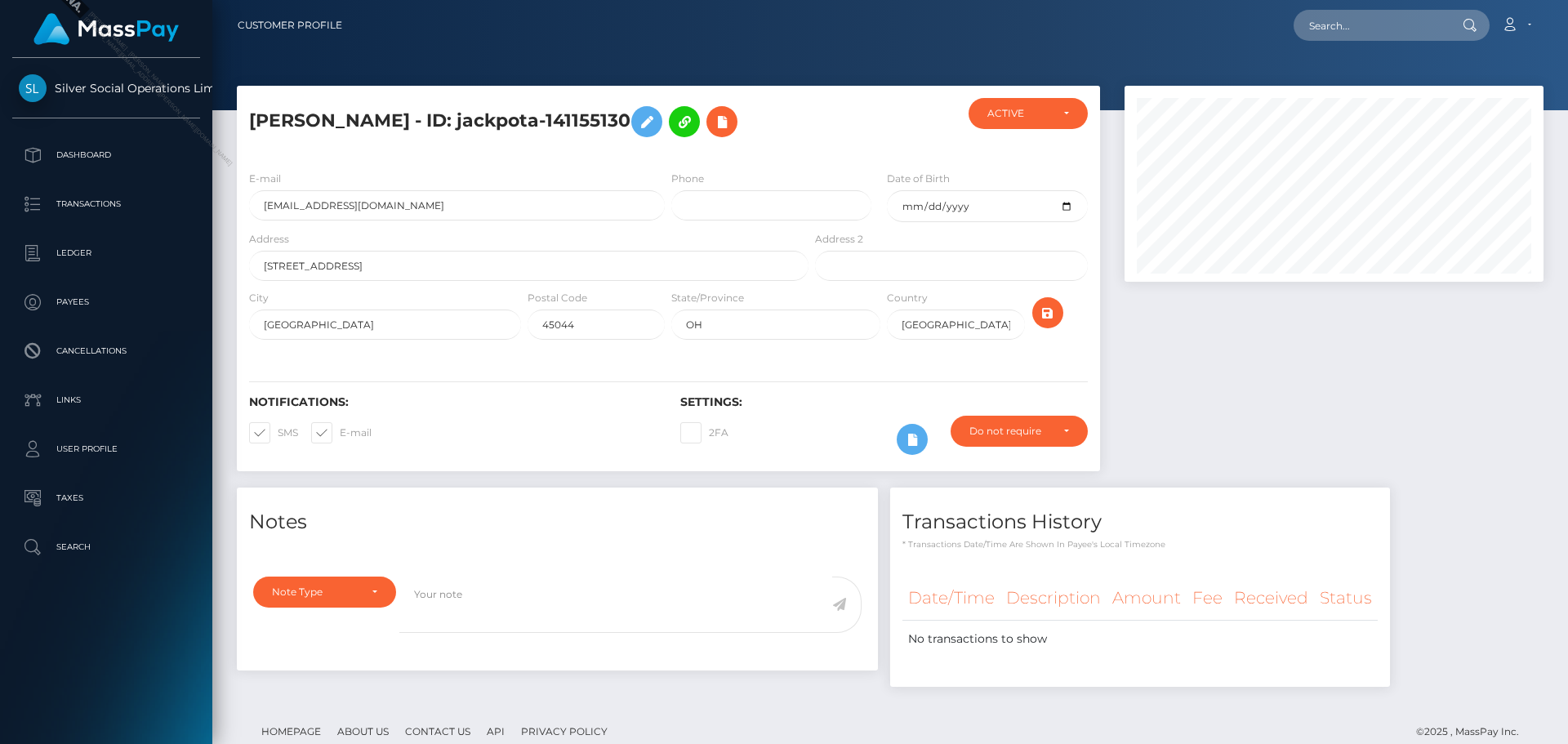
scroll to position [196, 419]
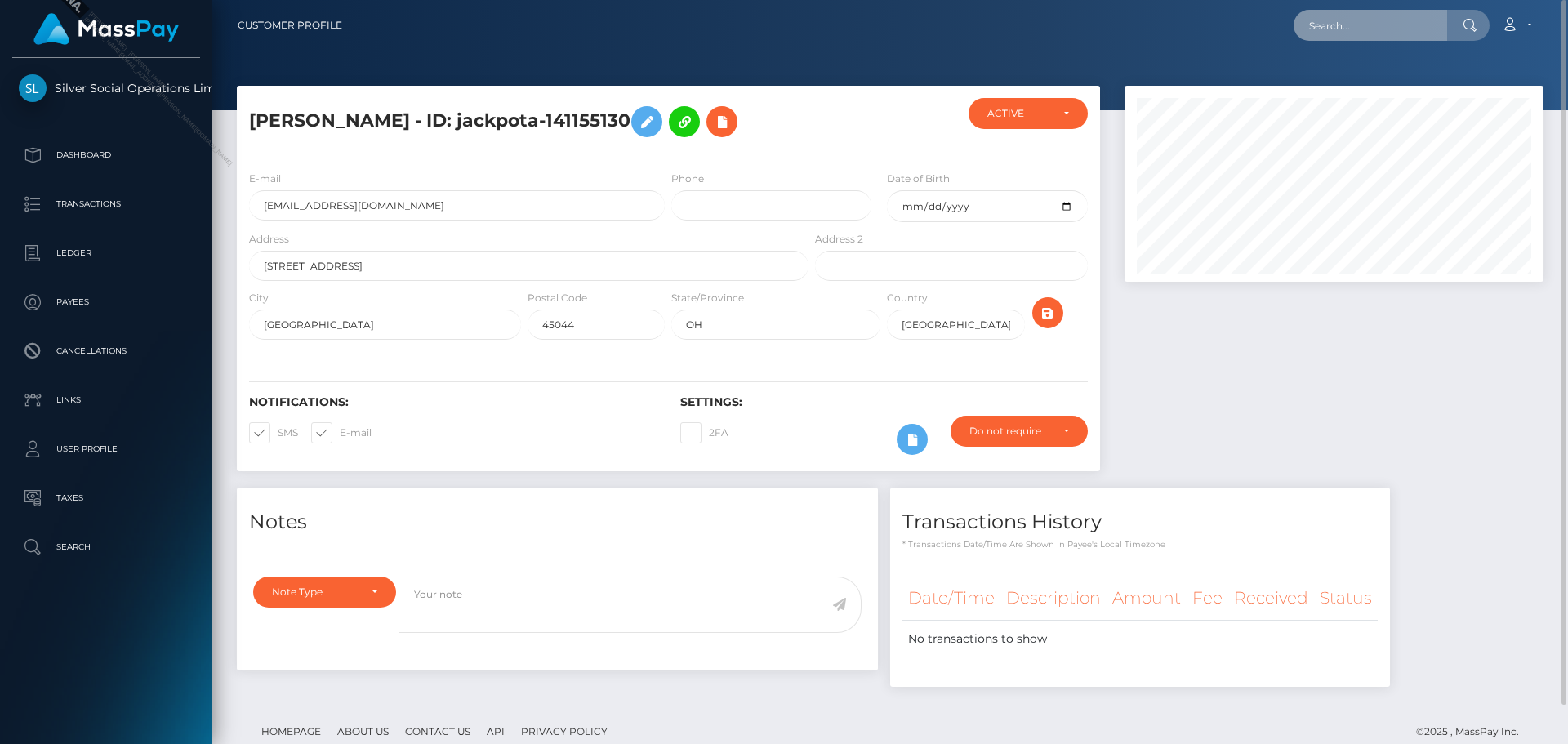
click at [1400, 26] on input "text" at bounding box center [1370, 25] width 154 height 31
paste input "141155130"
type input "141155130"
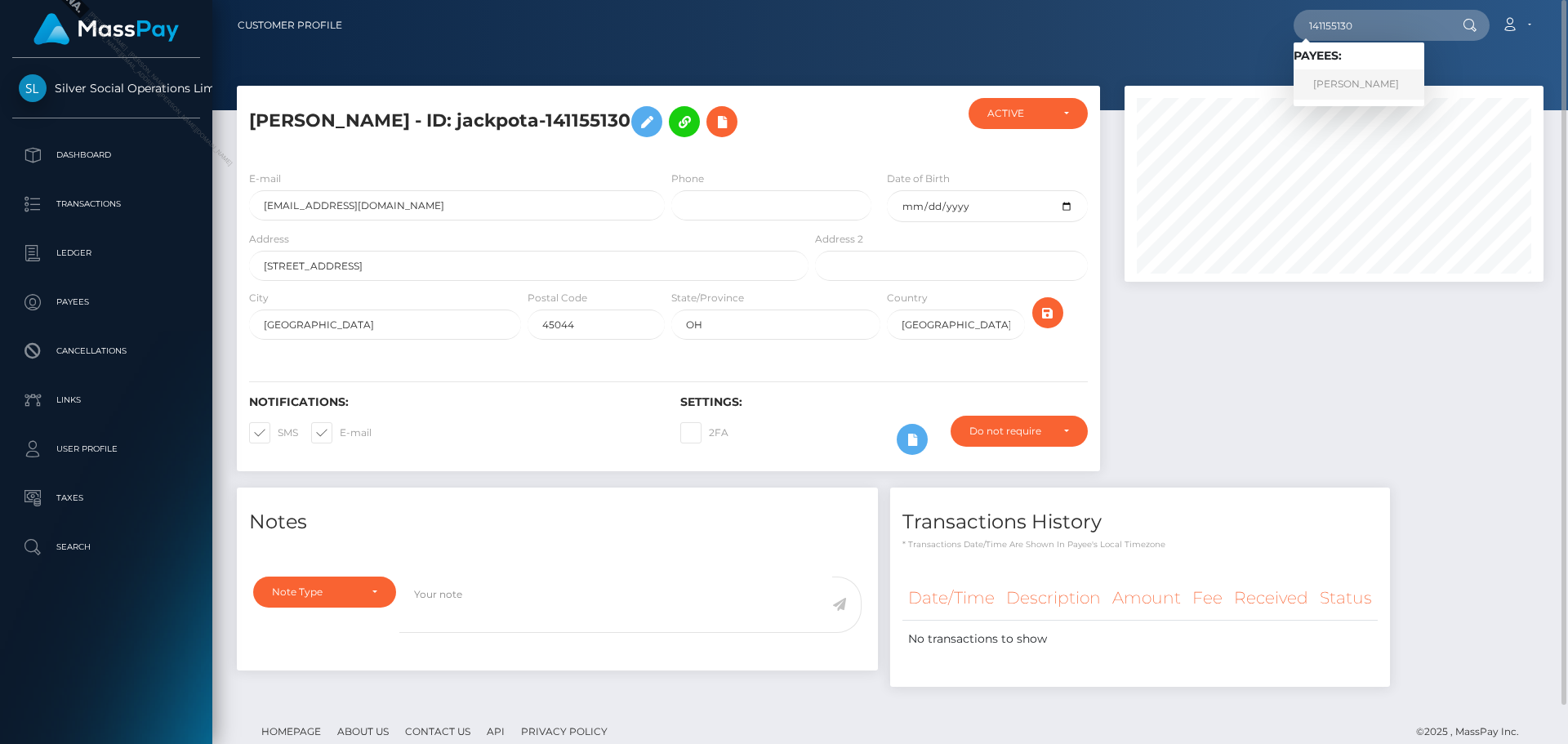
click at [1357, 83] on link "DANIEL JR GREEN" at bounding box center [1358, 85] width 131 height 31
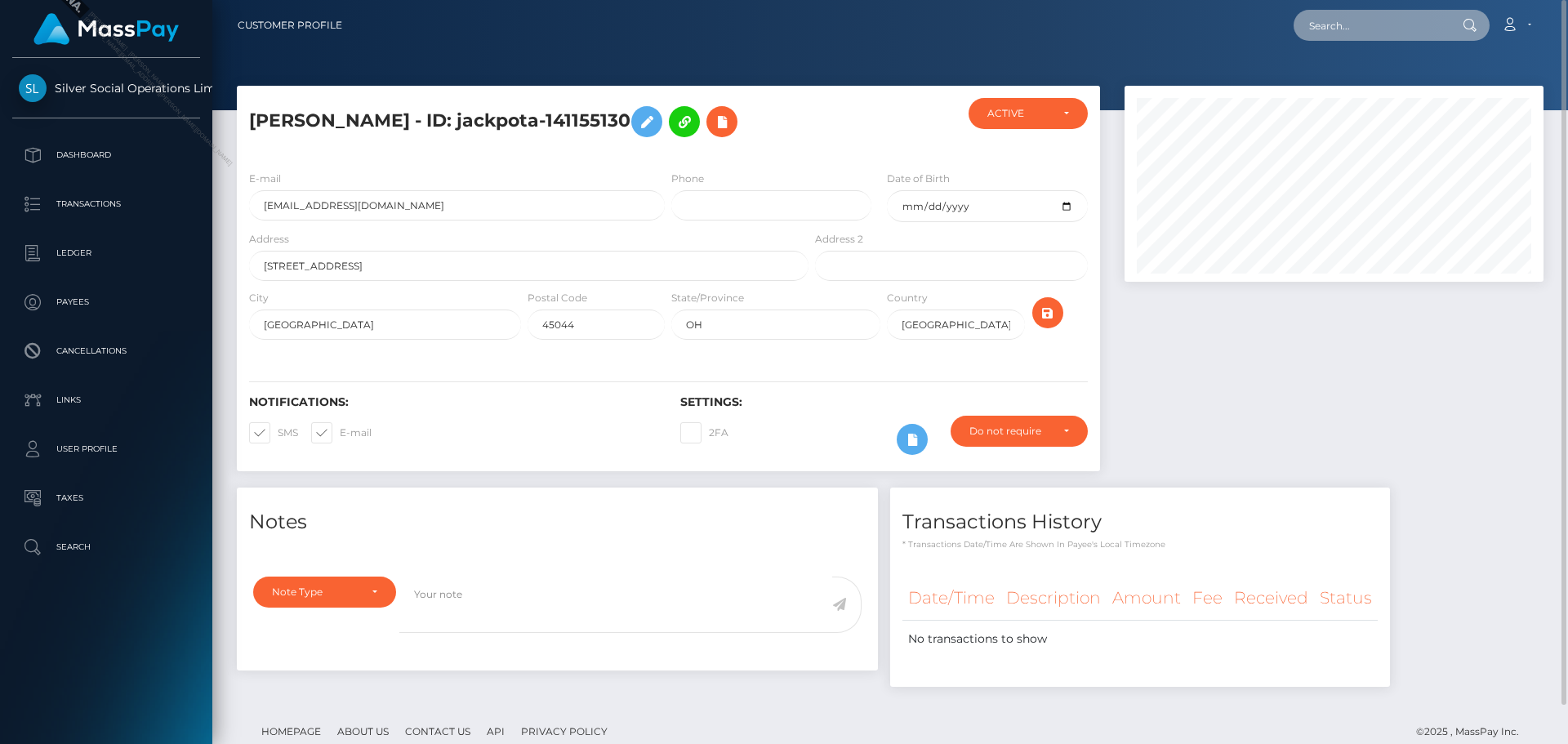
click at [1376, 25] on input "text" at bounding box center [1370, 25] width 154 height 31
paste input "247701505"
click at [1401, 21] on input "247701505" at bounding box center [1370, 25] width 154 height 31
paste input "32420132"
type input "32420132"
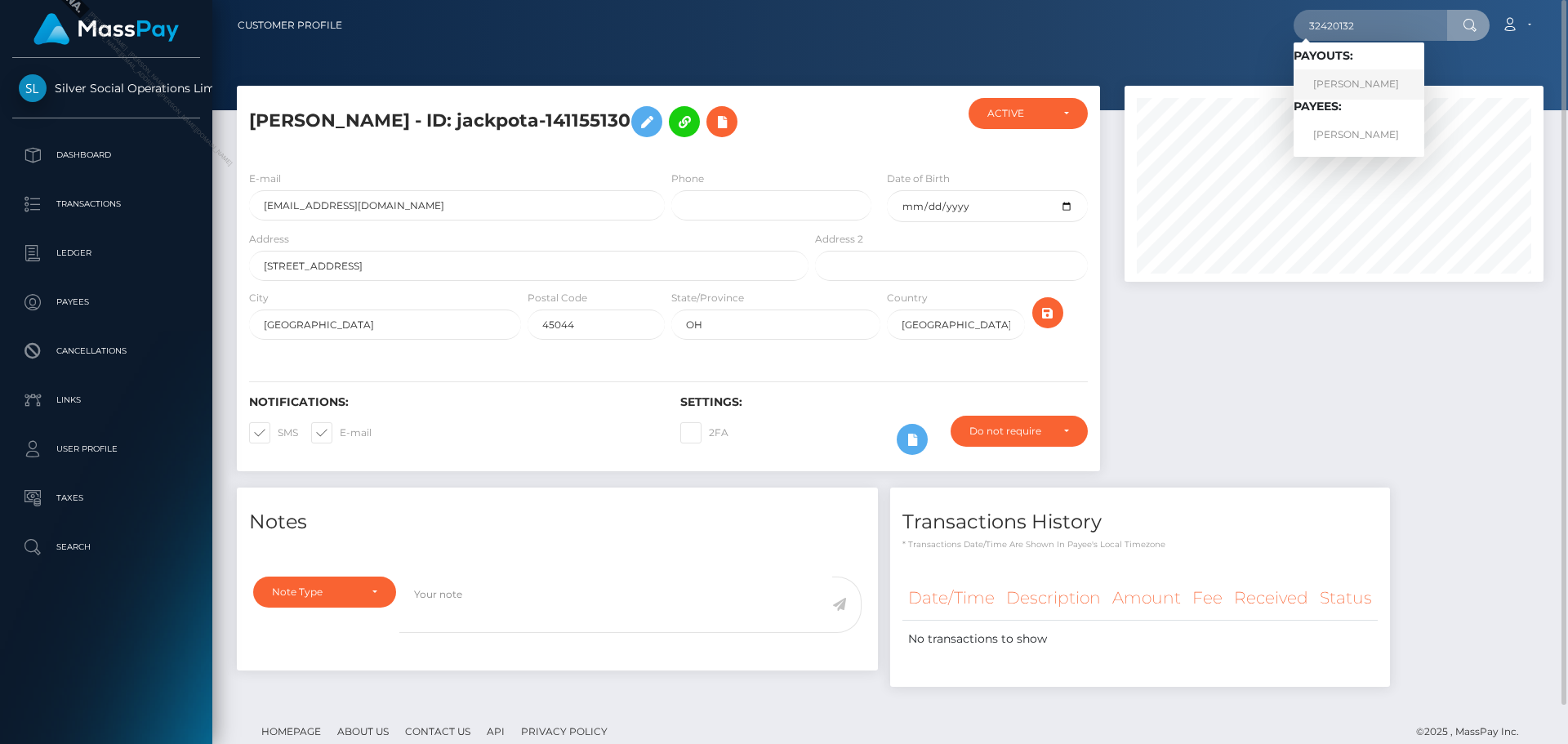
drag, startPoint x: 1370, startPoint y: 84, endPoint x: 1309, endPoint y: 85, distance: 61.0
click at [1370, 84] on link "ROMONA F YOUNG" at bounding box center [1358, 85] width 131 height 31
click at [1061, 50] on div at bounding box center [890, 55] width 1356 height 110
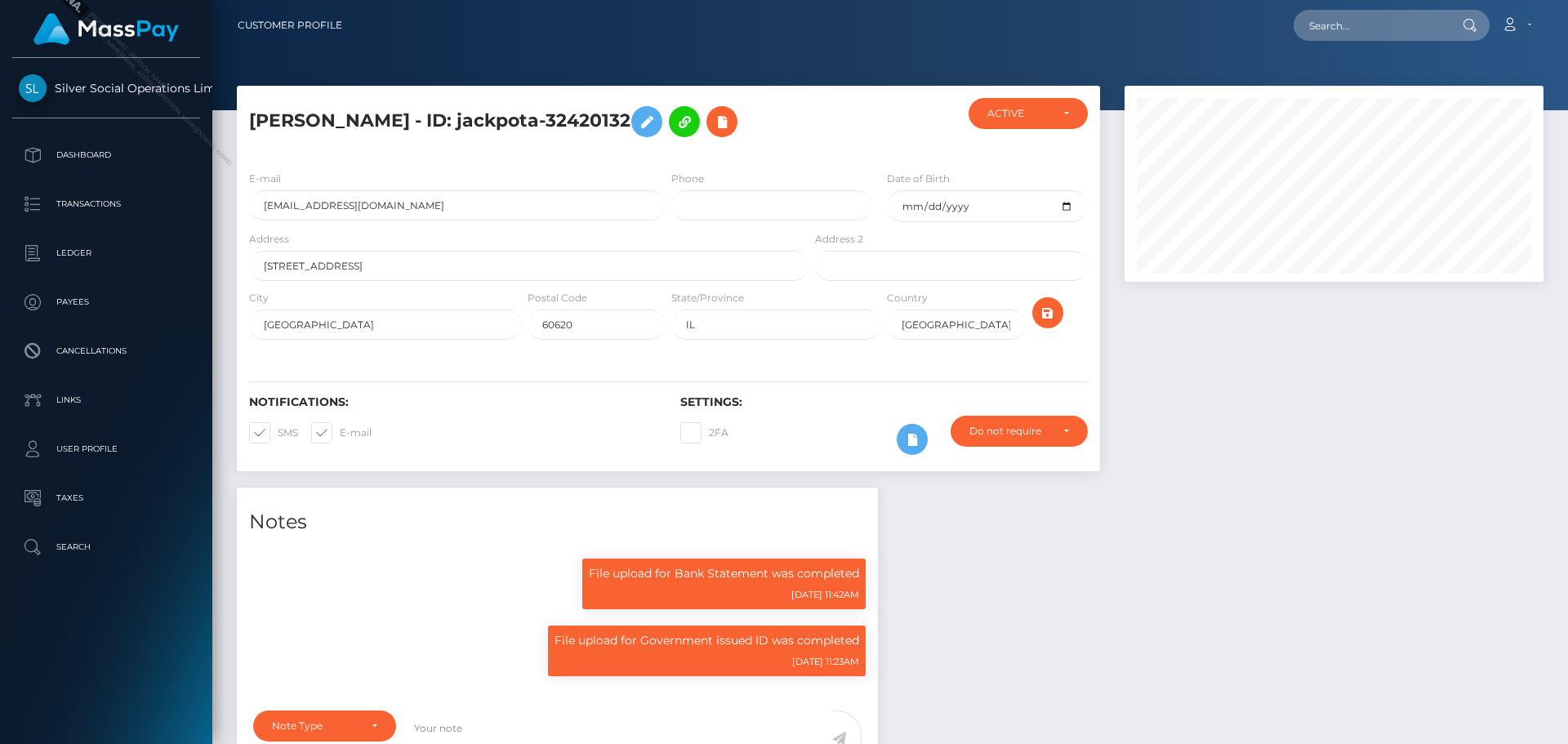
scroll to position [196, 419]
click at [1383, 20] on input "text" at bounding box center [1370, 25] width 154 height 31
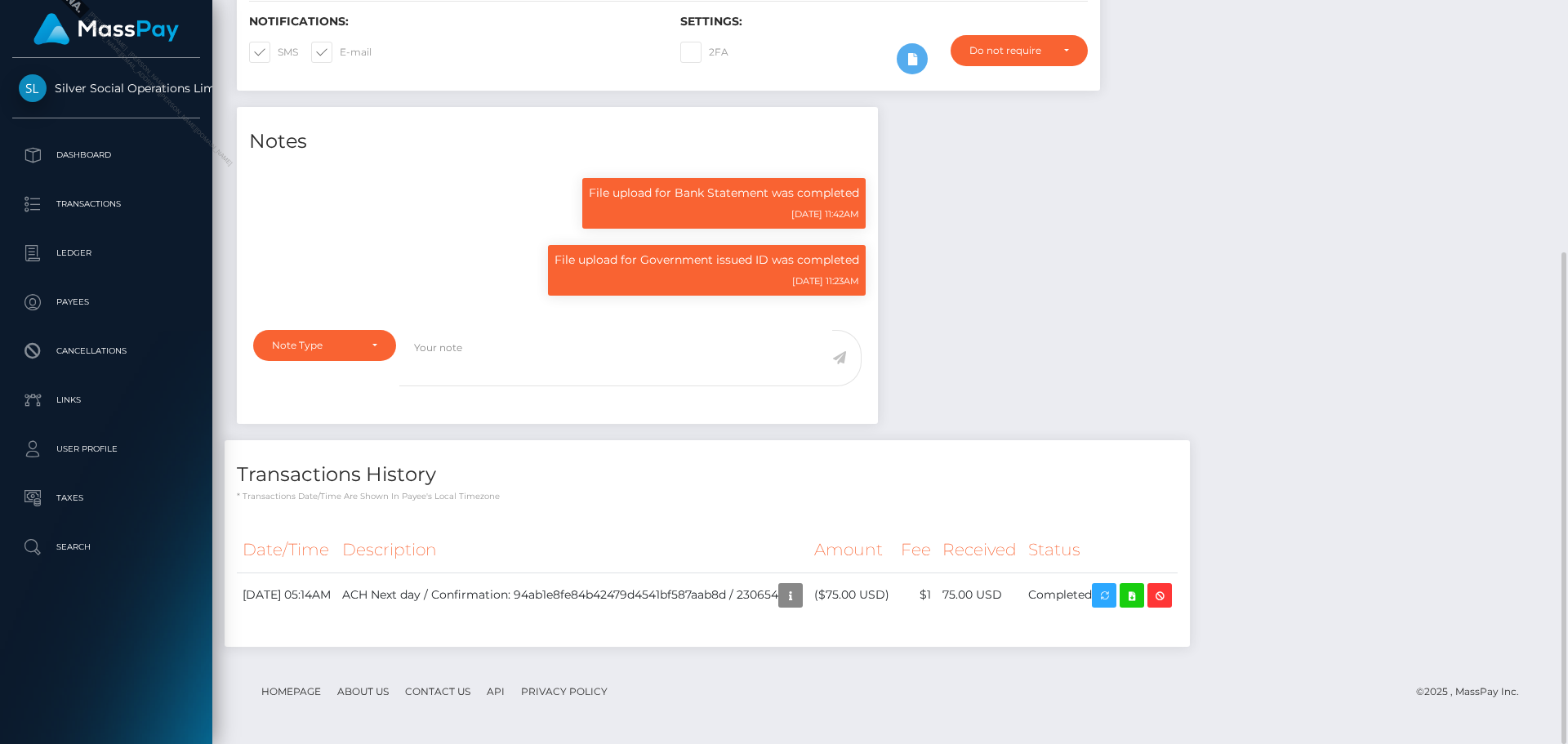
click at [1111, 266] on div "Notes File upload for Bank Statement was completed 04/24/25 11:42AM" at bounding box center [890, 385] width 1331 height 556
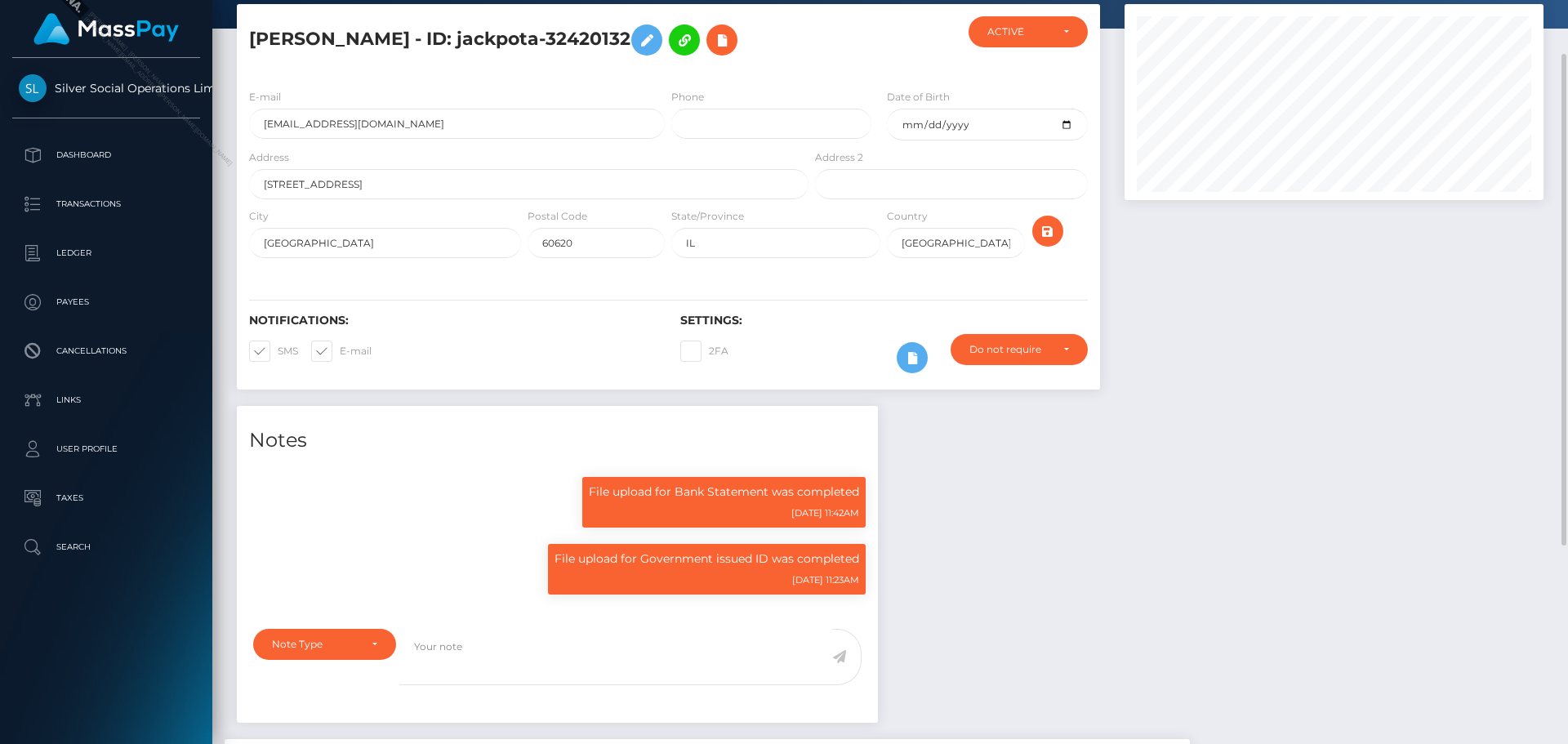
scroll to position [0, 0]
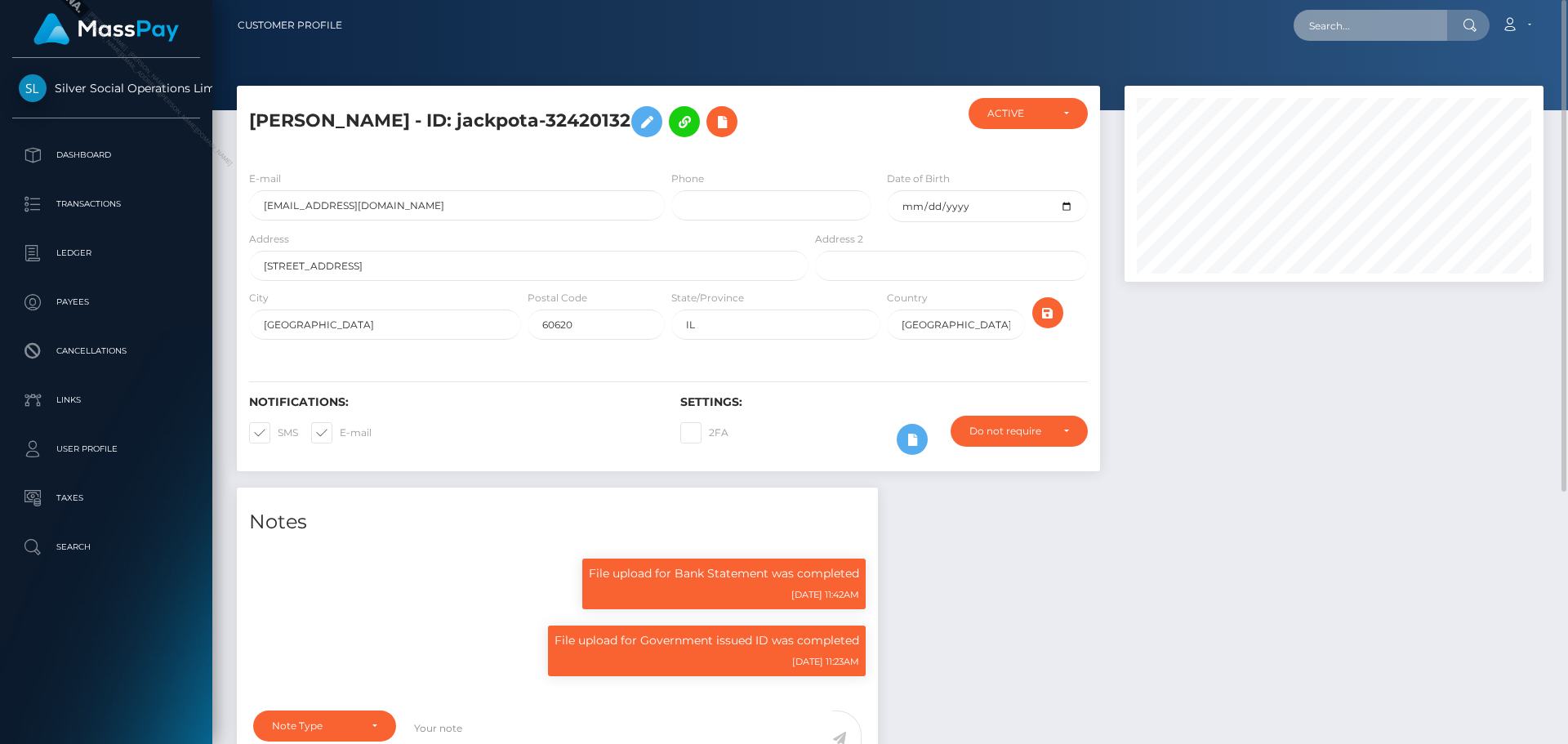
click at [1406, 20] on input "text" at bounding box center [1370, 25] width 154 height 31
paste input "185118063"
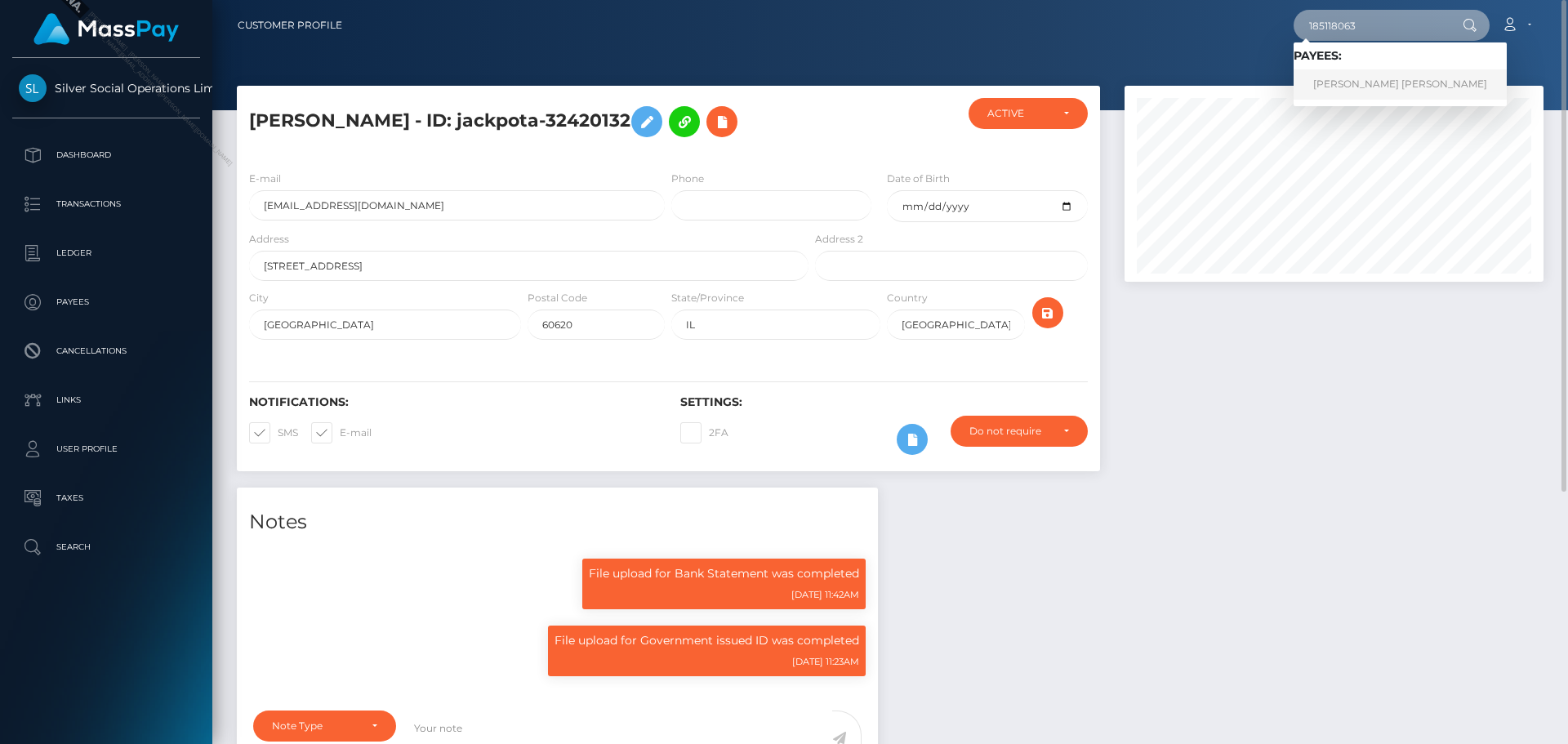
type input "185118063"
drag, startPoint x: 1373, startPoint y: 84, endPoint x: 1051, endPoint y: 4, distance: 331.8
click at [1370, 84] on link "VANESSA LUCRETIA MCNEILL" at bounding box center [1400, 85] width 213 height 31
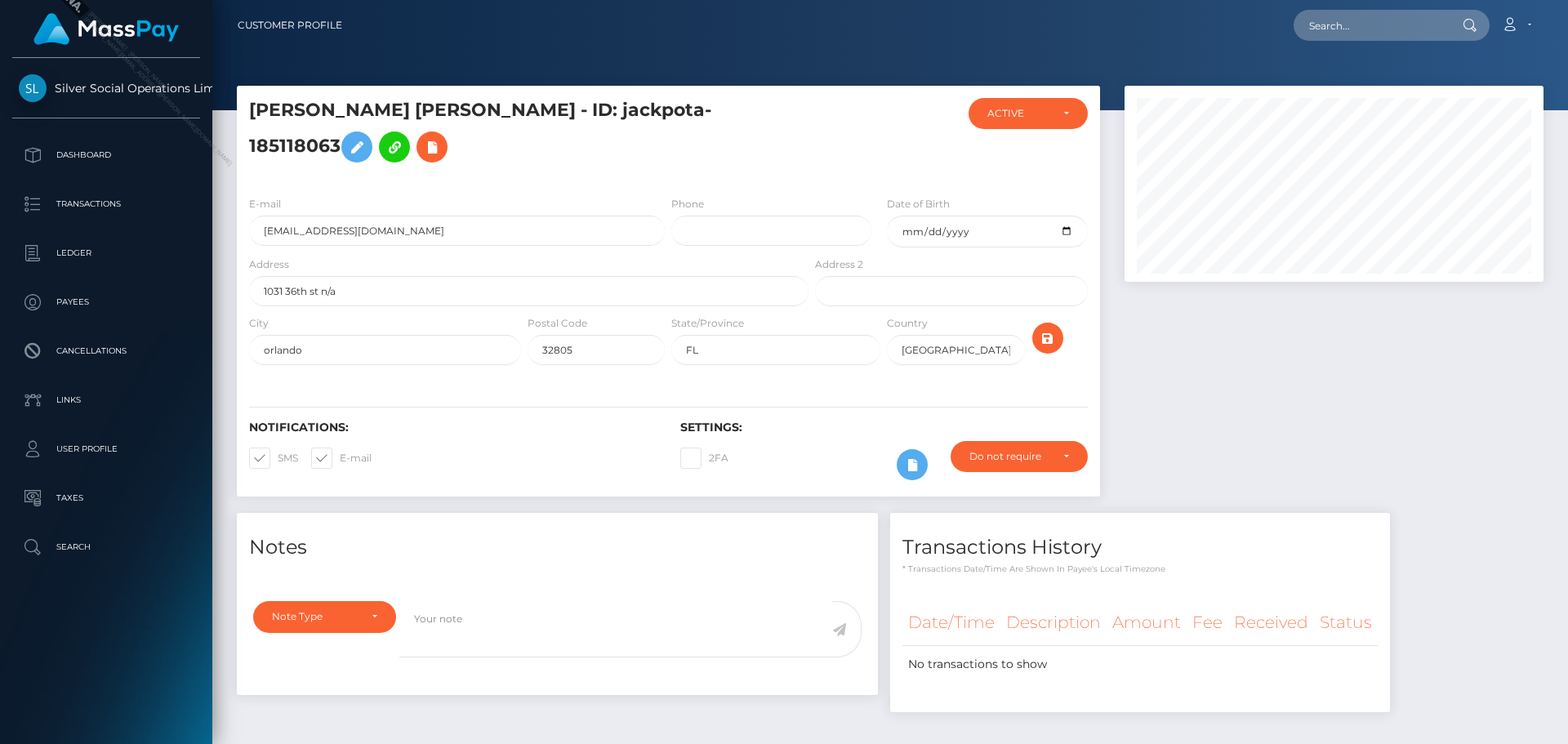
scroll to position [196, 419]
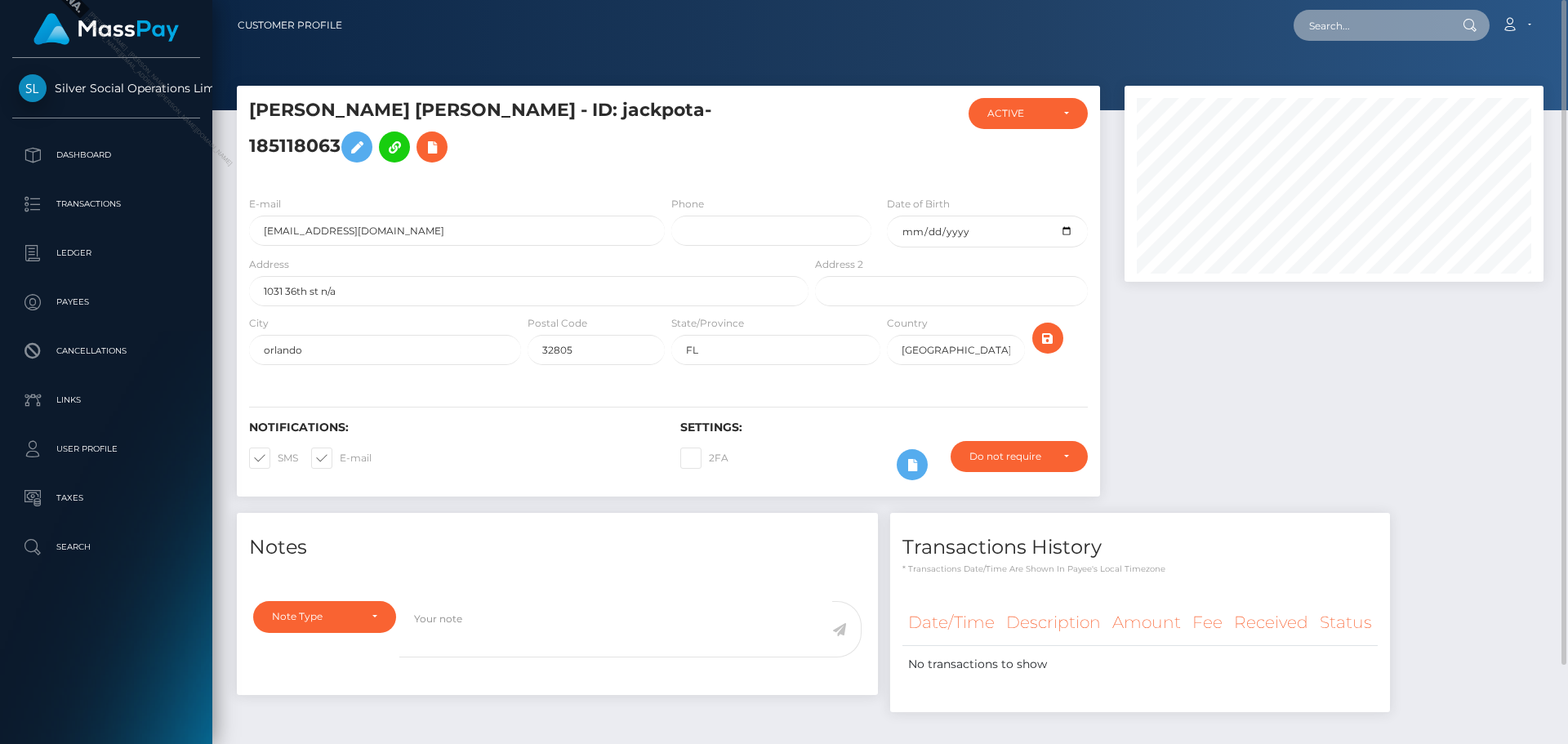
click at [1354, 26] on input "text" at bounding box center [1370, 25] width 154 height 31
click at [1167, 40] on div "Loading... Loading... Account Edit Profile Logout" at bounding box center [949, 25] width 1187 height 34
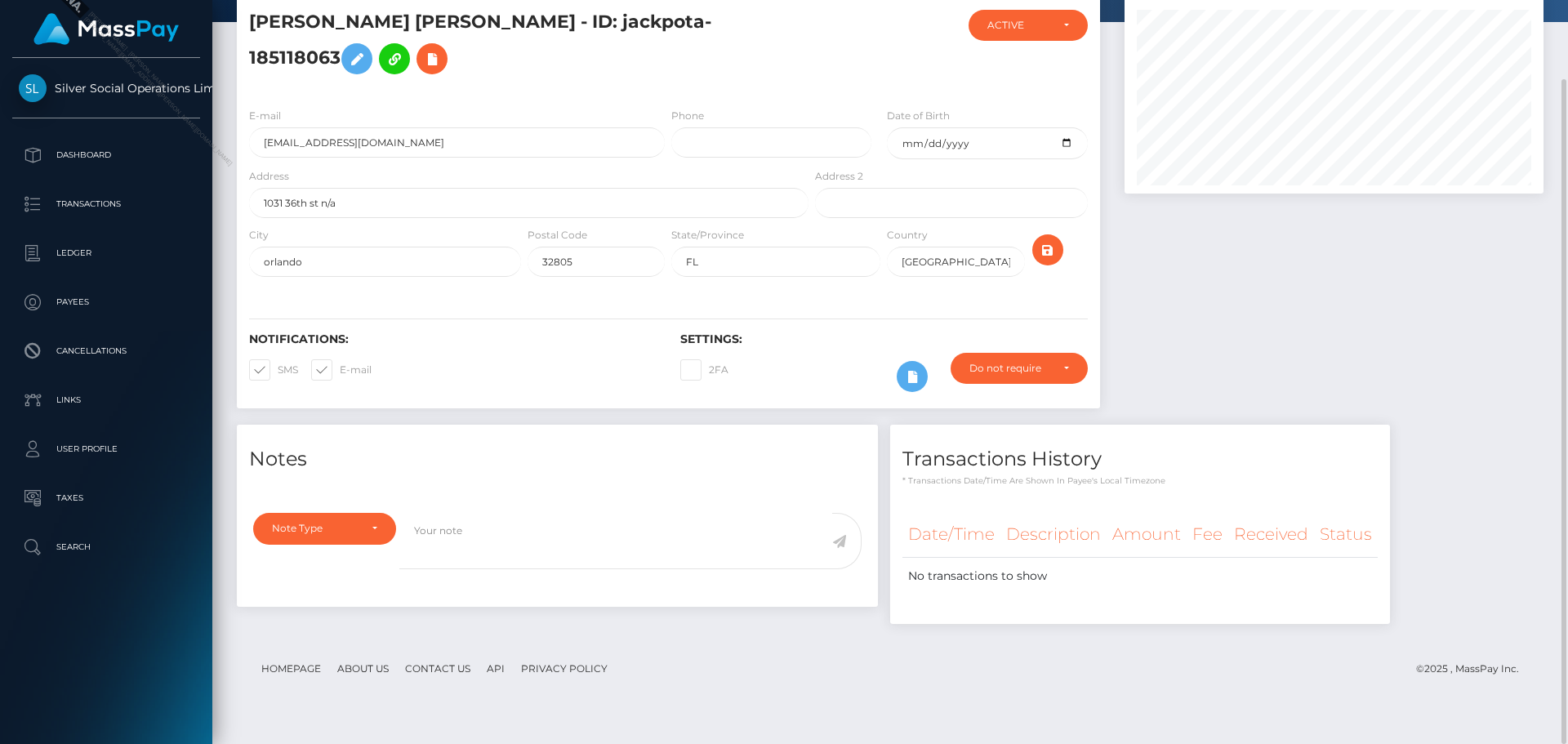
scroll to position [0, 0]
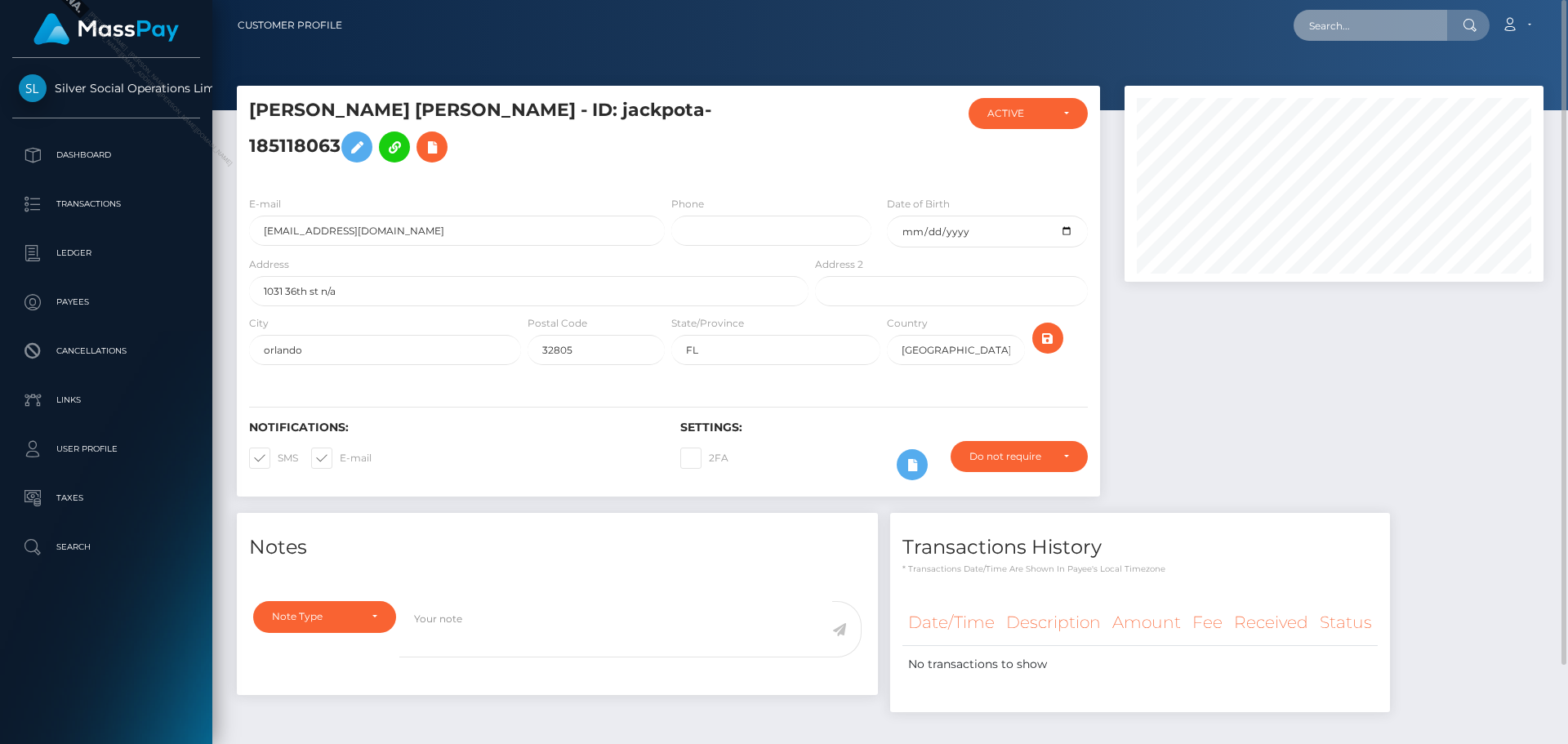
click at [1363, 22] on input "text" at bounding box center [1370, 25] width 154 height 31
paste input "229116807"
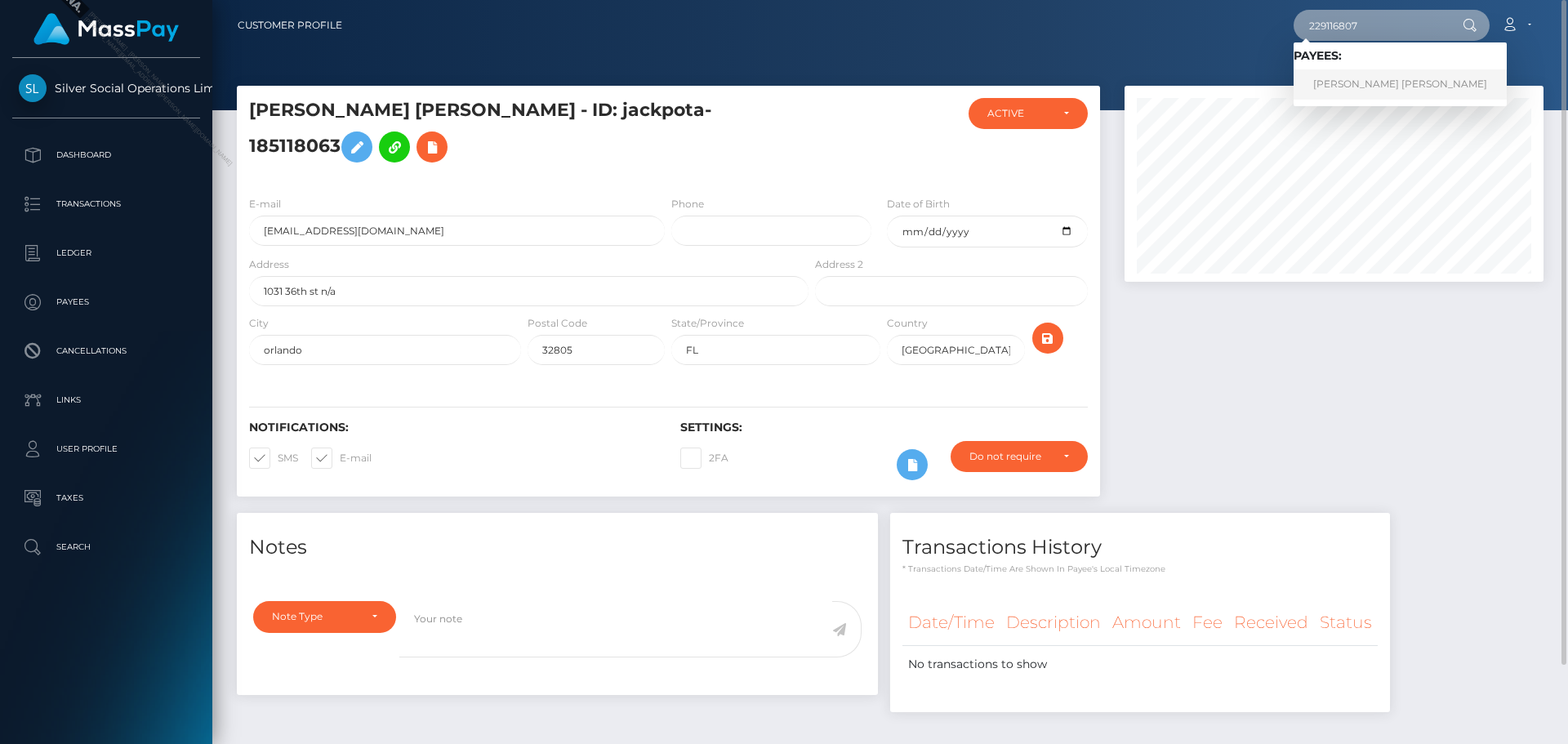
type input "229116807"
click at [1374, 82] on link "[PERSON_NAME] [PERSON_NAME]" at bounding box center [1400, 85] width 213 height 31
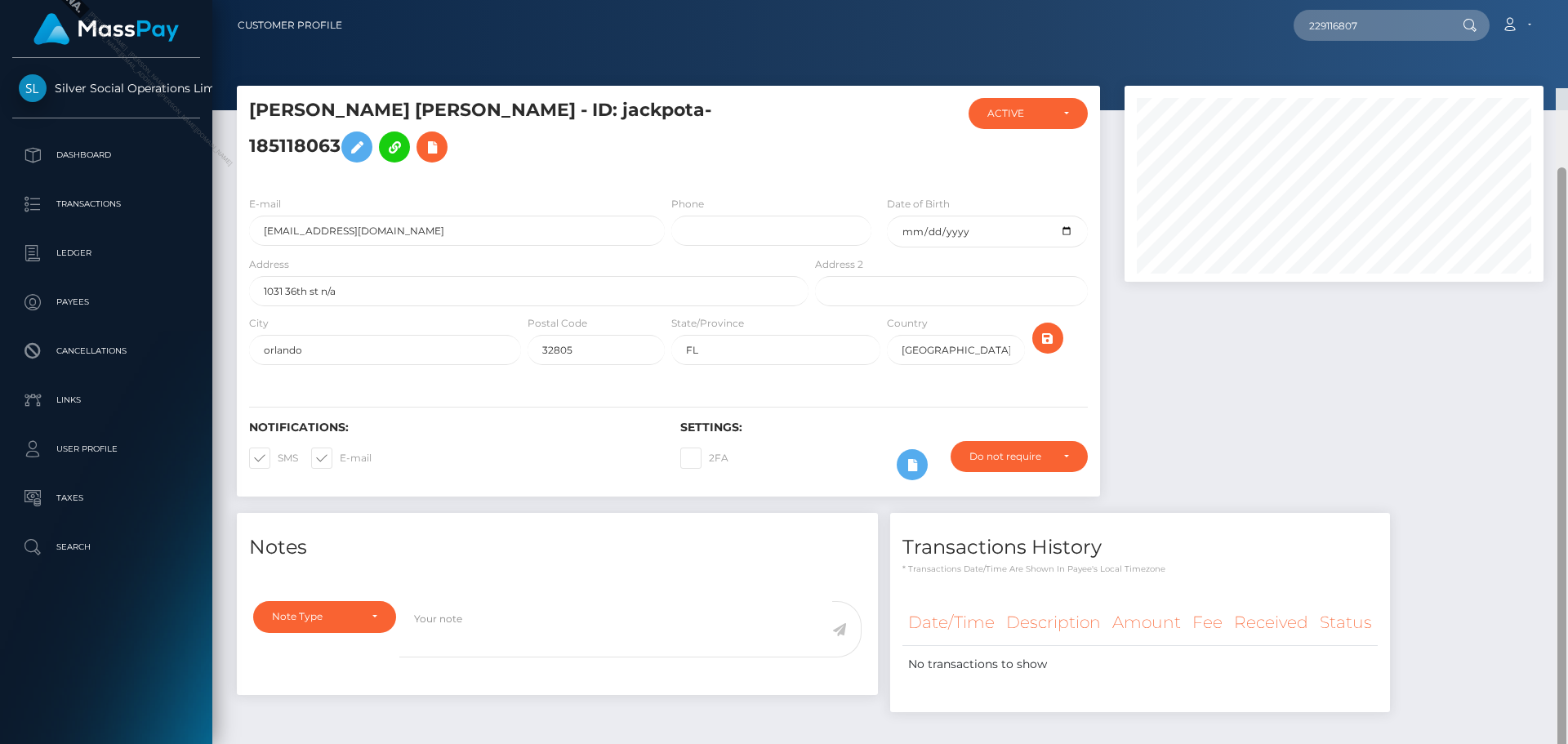
scroll to position [88, 0]
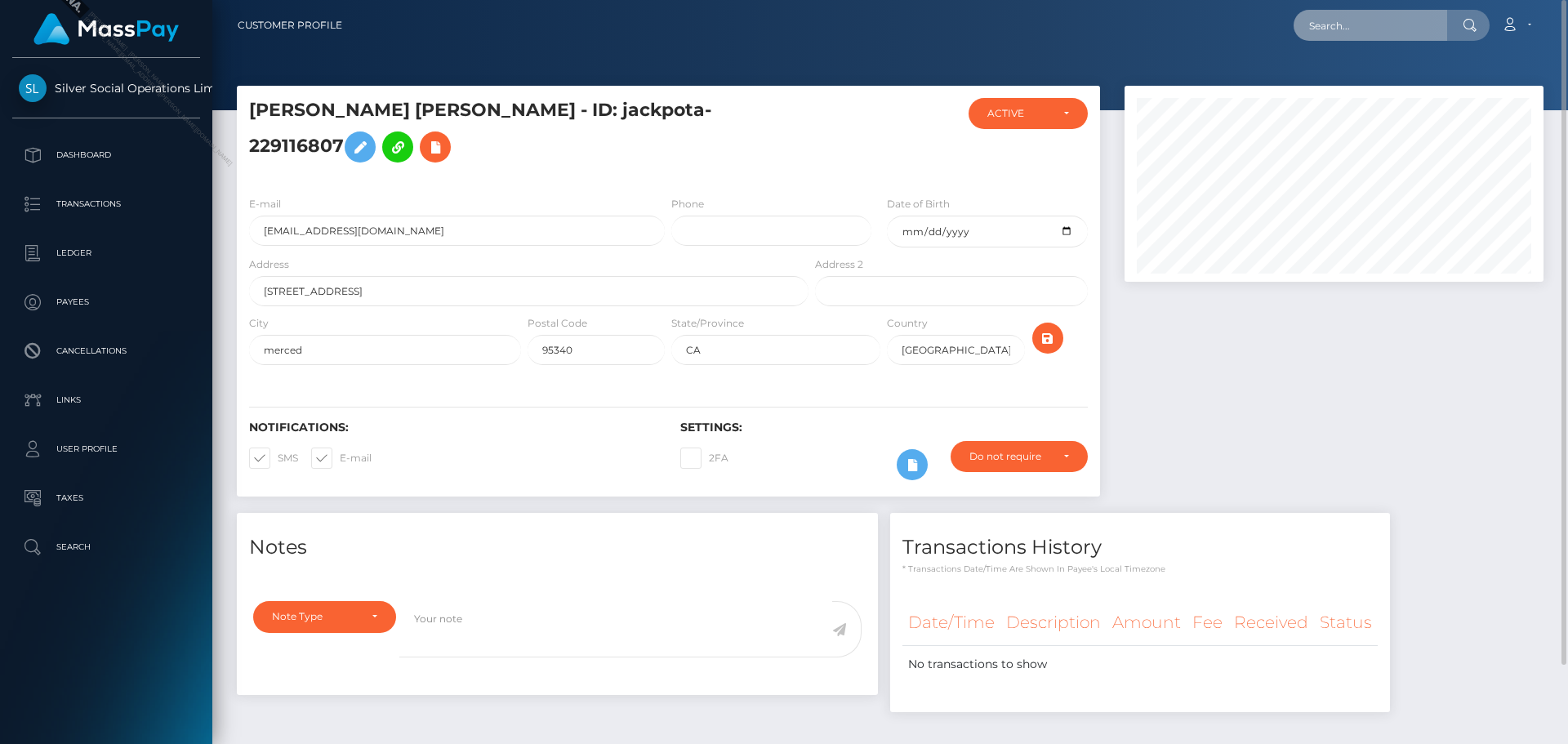
click at [1358, 25] on input "text" at bounding box center [1370, 25] width 154 height 31
paste input "260278605"
click at [1407, 29] on input "260278605" at bounding box center [1370, 25] width 154 height 31
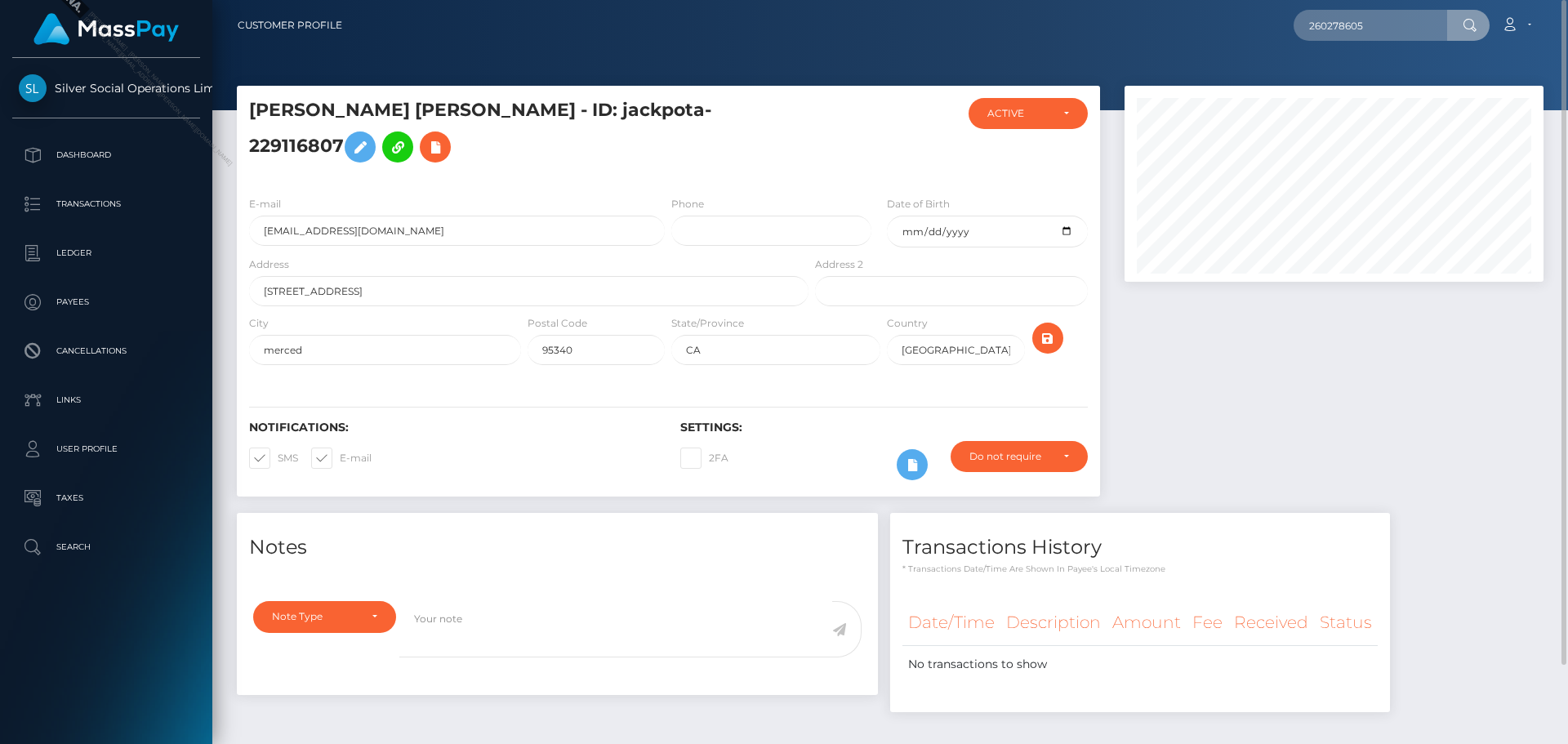
click at [1172, 28] on div "260278605 Loading... Loading... Account Edit Profile Logout" at bounding box center [949, 25] width 1187 height 34
click at [1419, 35] on input "260278605" at bounding box center [1370, 25] width 154 height 31
click at [1384, 13] on input "260278605" at bounding box center [1370, 25] width 154 height 31
click at [1392, 29] on input "260278605" at bounding box center [1370, 25] width 154 height 31
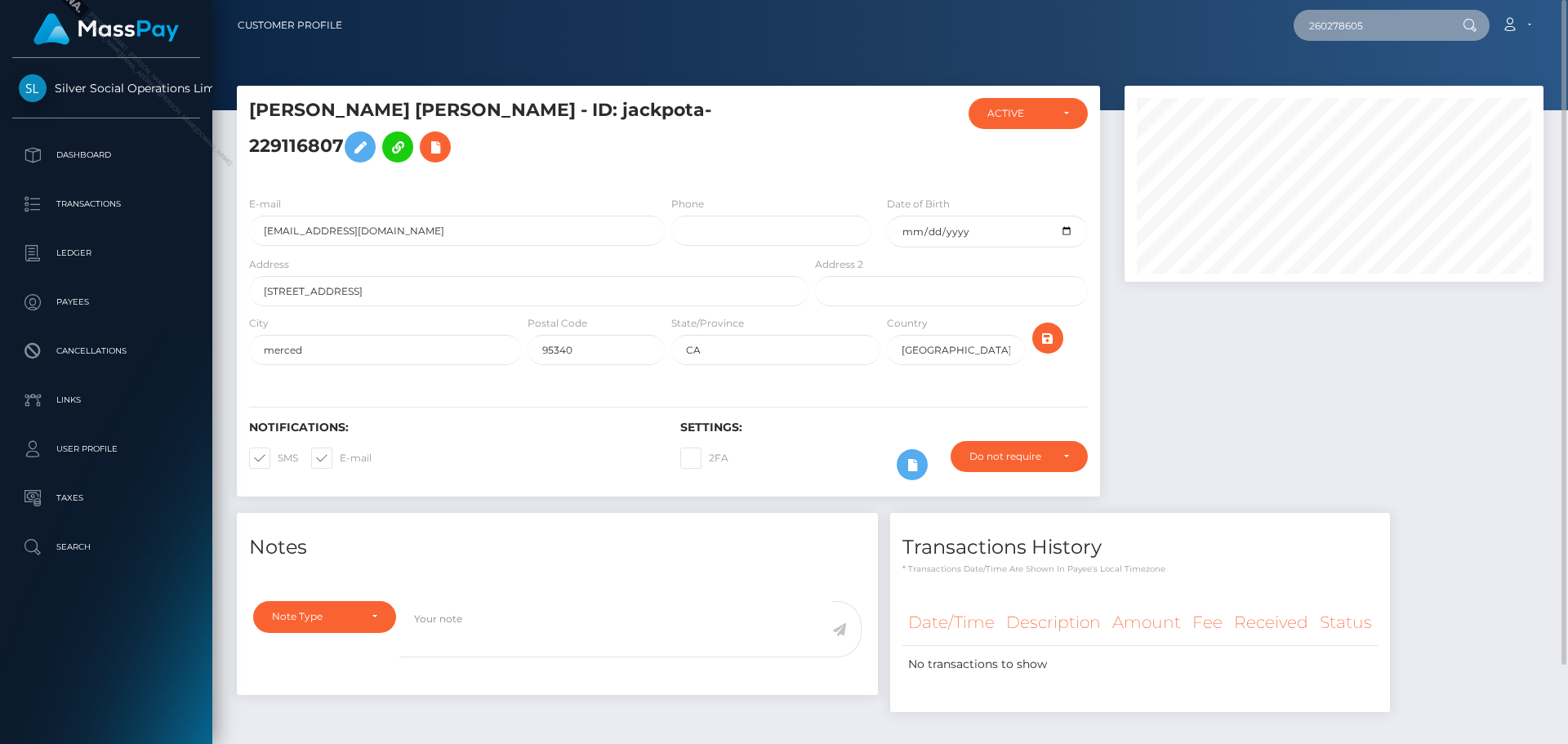
click at [1392, 29] on input "260278605" at bounding box center [1370, 25] width 154 height 31
click at [1251, 48] on nav "Customer Profile 260278605 Loading... Loading... Payees: LISA MAUVINE POUNDS Ac…" at bounding box center [890, 25] width 1356 height 50
click at [1399, 18] on input "260278605" at bounding box center [1370, 25] width 154 height 31
click at [1396, 20] on input "260278605" at bounding box center [1370, 25] width 154 height 31
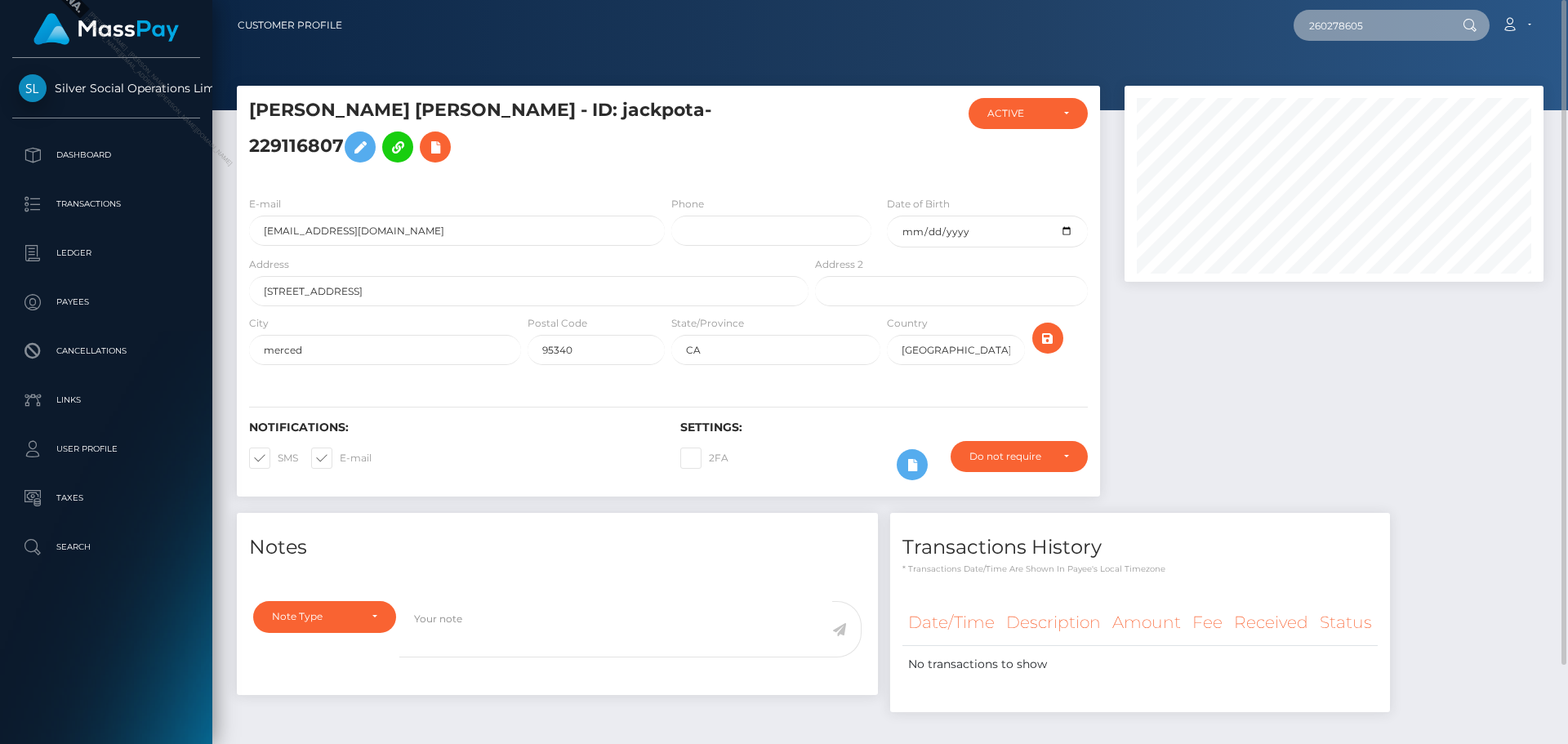
click at [1396, 20] on input "260278605" at bounding box center [1370, 25] width 154 height 31
click at [1464, 23] on icon at bounding box center [1469, 25] width 14 height 13
click at [1468, 22] on icon at bounding box center [1469, 25] width 14 height 13
click at [1236, 33] on div "260278605 Loading... Loading... Payees: LISA MAUVINE POUNDS Account Edit Profil…" at bounding box center [949, 25] width 1187 height 34
click at [1365, 32] on input "260278605" at bounding box center [1370, 25] width 154 height 31
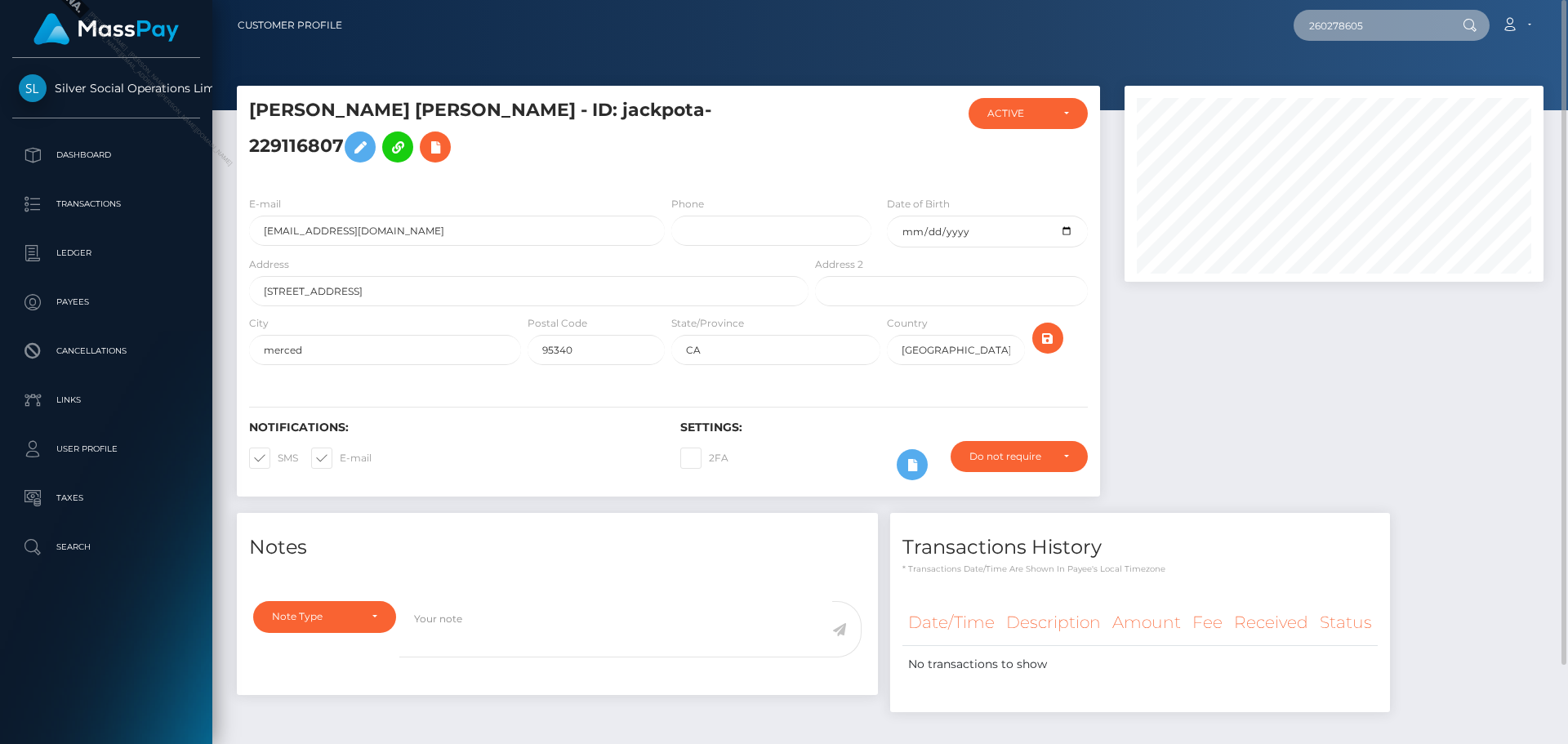
paste input "40712478"
type input "240712478"
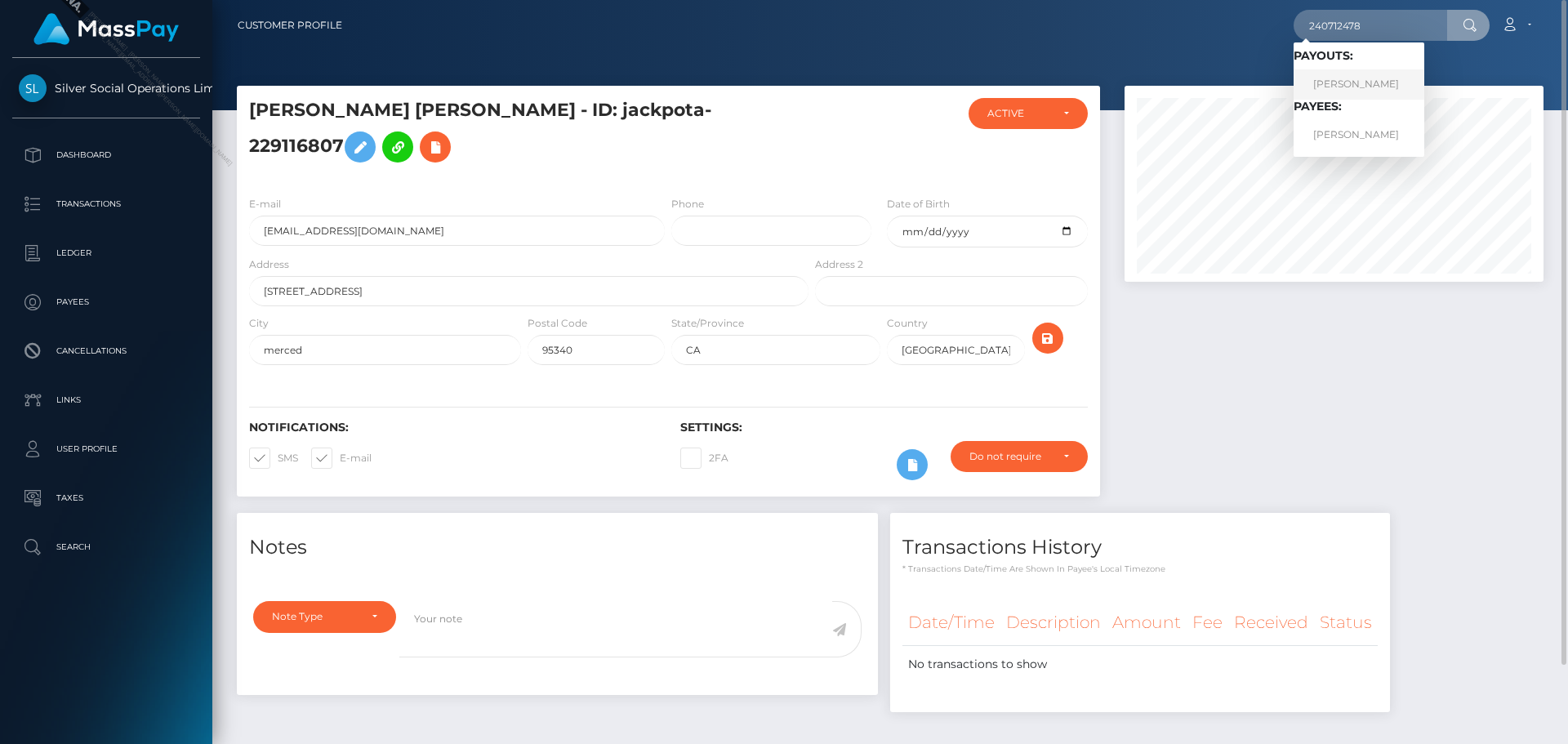
drag, startPoint x: 1368, startPoint y: 73, endPoint x: 1322, endPoint y: 73, distance: 46.0
click at [1368, 73] on link "ABIGAIL RAE BREWSTER" at bounding box center [1358, 85] width 131 height 31
drag, startPoint x: 1000, startPoint y: 24, endPoint x: 960, endPoint y: 6, distance: 43.9
click at [999, 23] on div "240712478 Loading... Loading... Payouts: ABIGAIL RAE BREWSTER Payees: ABIGAIL R…" at bounding box center [949, 25] width 1187 height 34
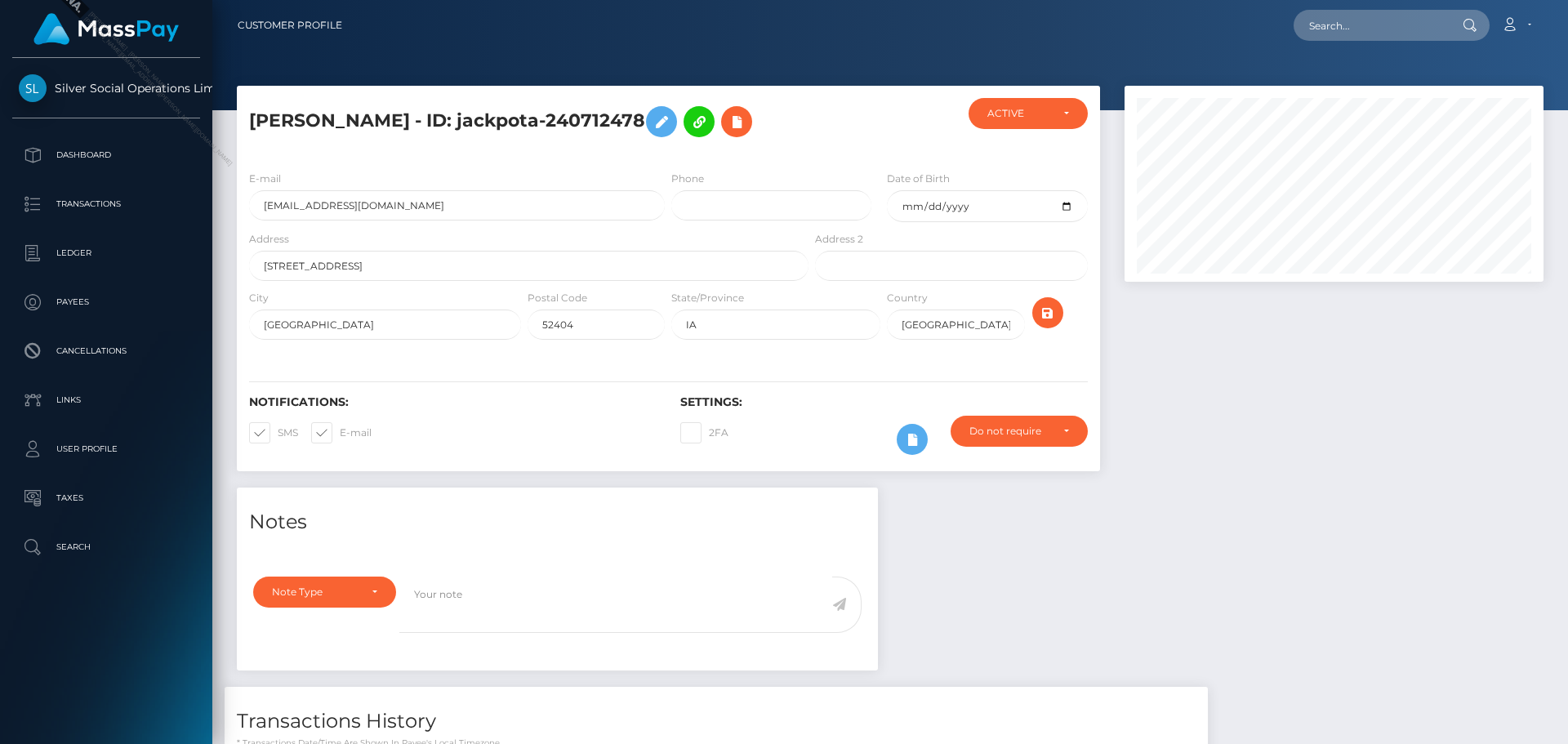
scroll to position [196, 419]
click at [1388, 26] on input "text" at bounding box center [1370, 25] width 154 height 31
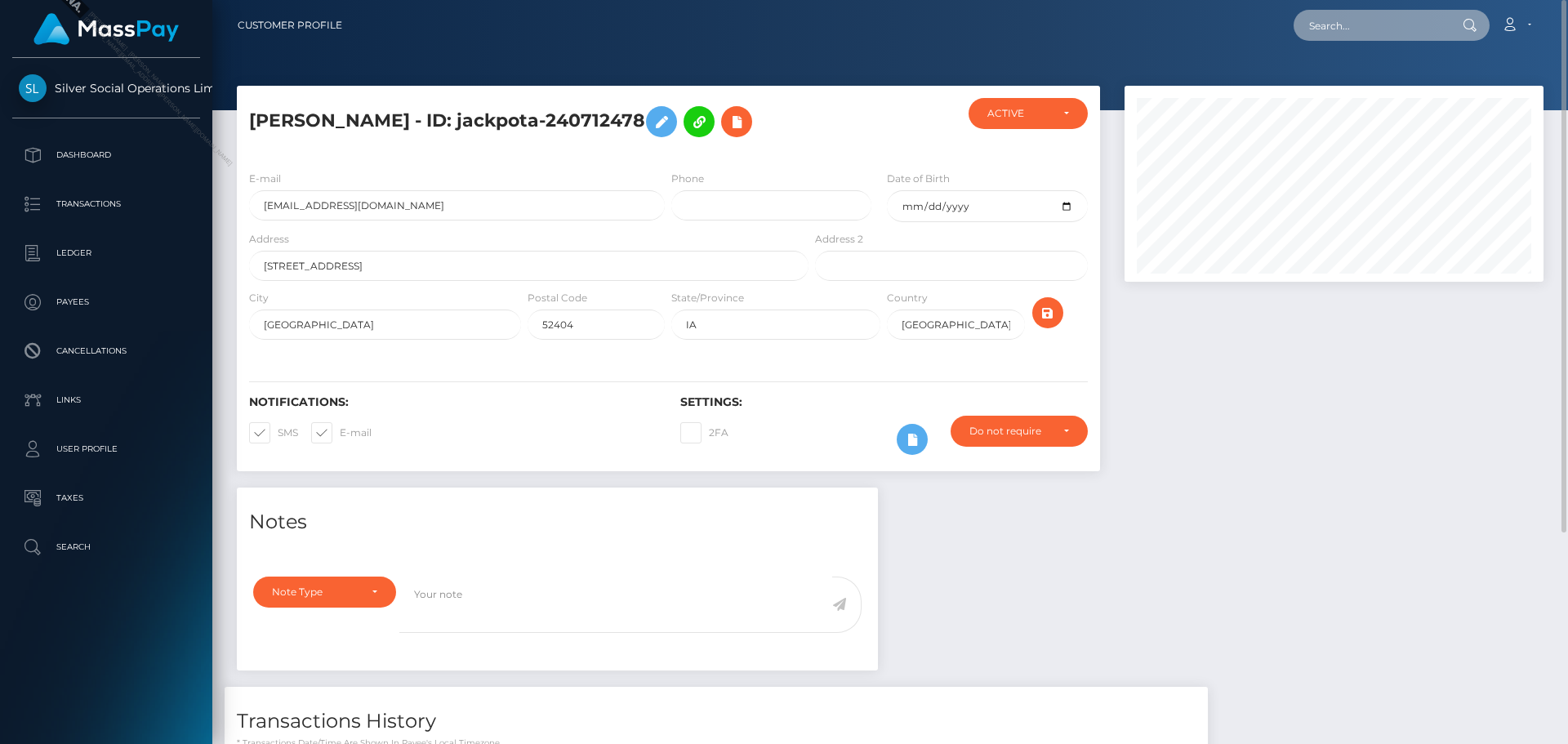
paste input "142628917"
type input "142628917"
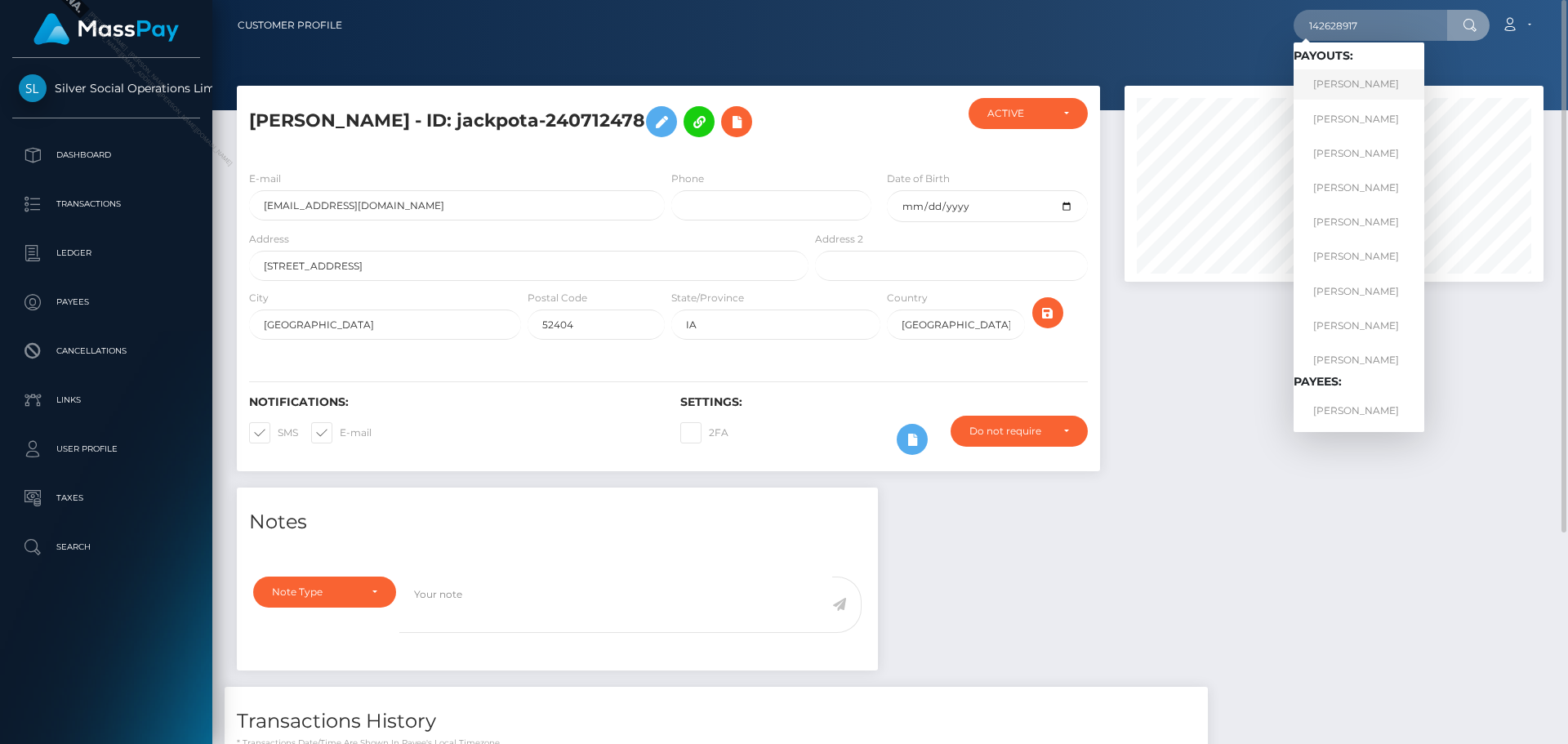
click at [1361, 84] on link "BENJAMIN S VAIZ" at bounding box center [1358, 85] width 131 height 31
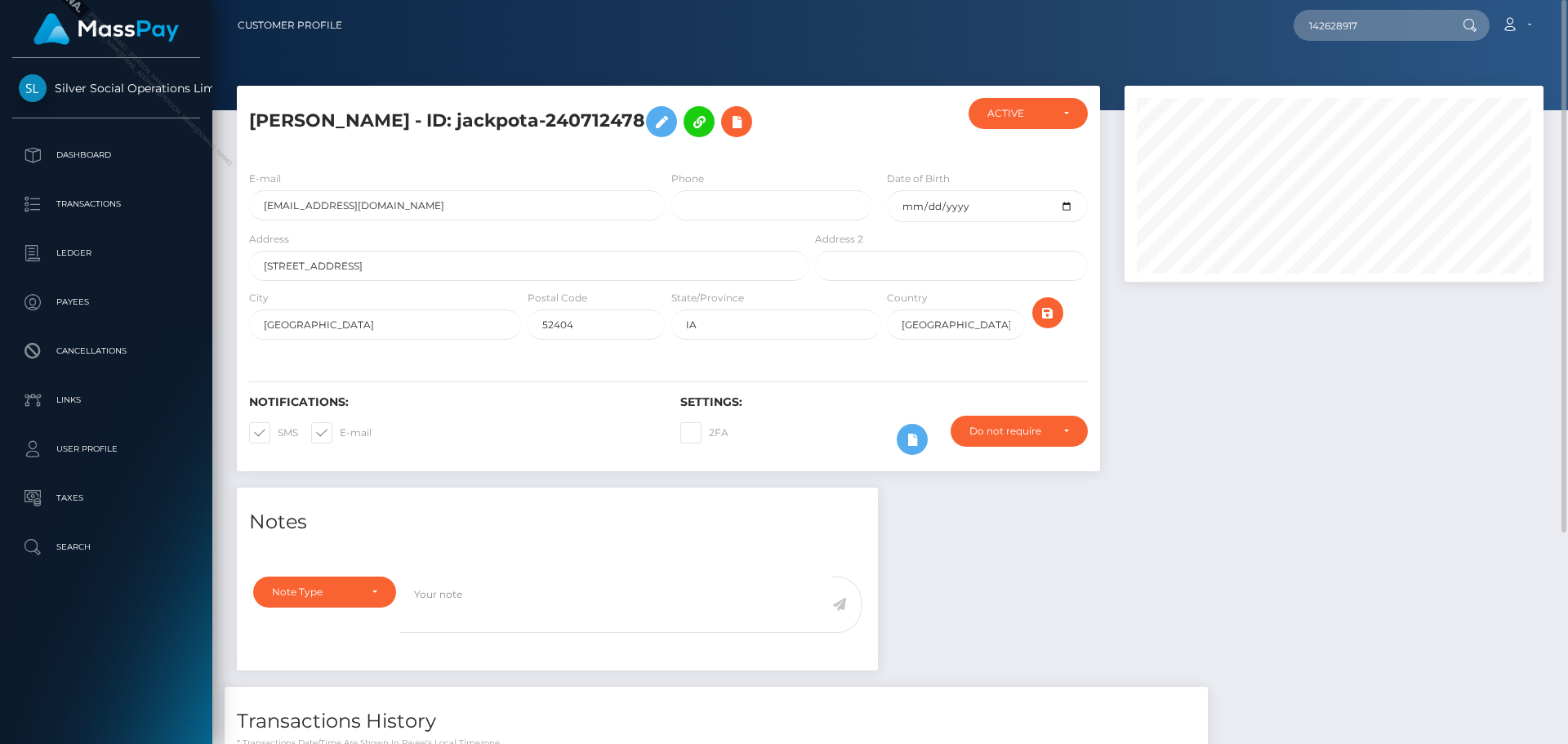
drag, startPoint x: 879, startPoint y: 60, endPoint x: 872, endPoint y: 57, distance: 7.6
click at [877, 58] on div at bounding box center [890, 55] width 1356 height 110
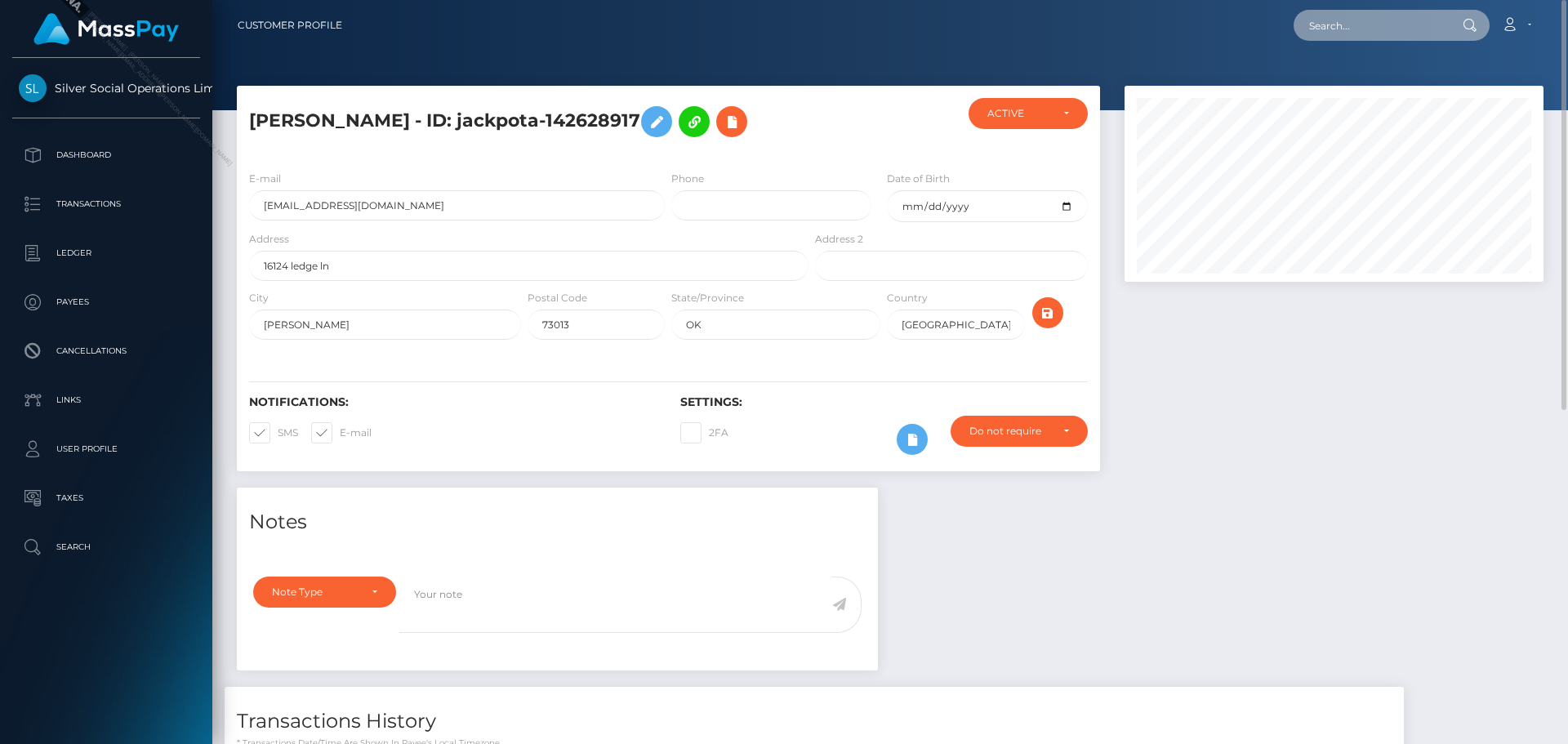
click at [1377, 29] on input "text" at bounding box center [1370, 25] width 154 height 31
paste input "229116807"
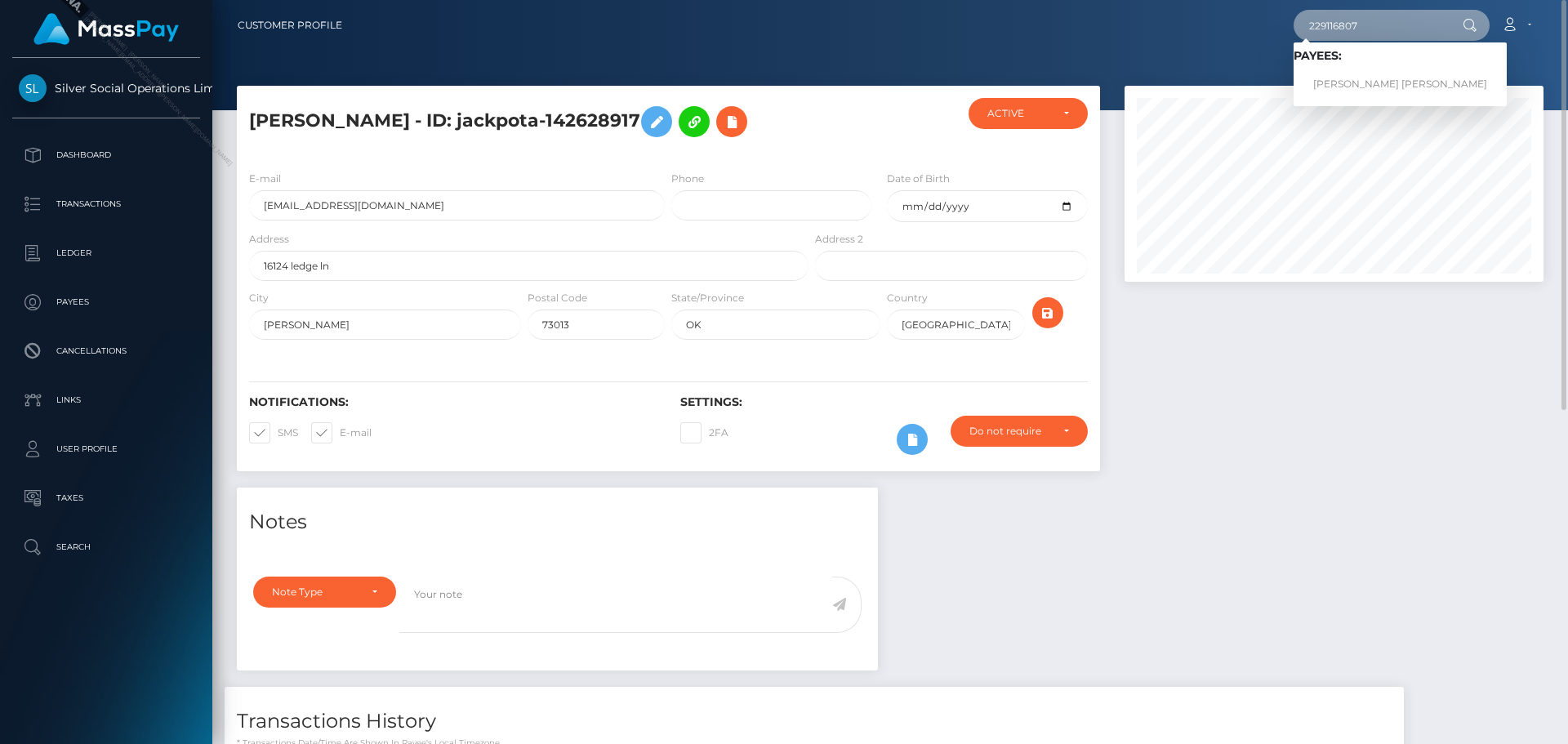
type input "229116807"
click at [1376, 69] on link "[PERSON_NAME] [PERSON_NAME]" at bounding box center [1400, 85] width 213 height 31
